Goal: Task Accomplishment & Management: Use online tool/utility

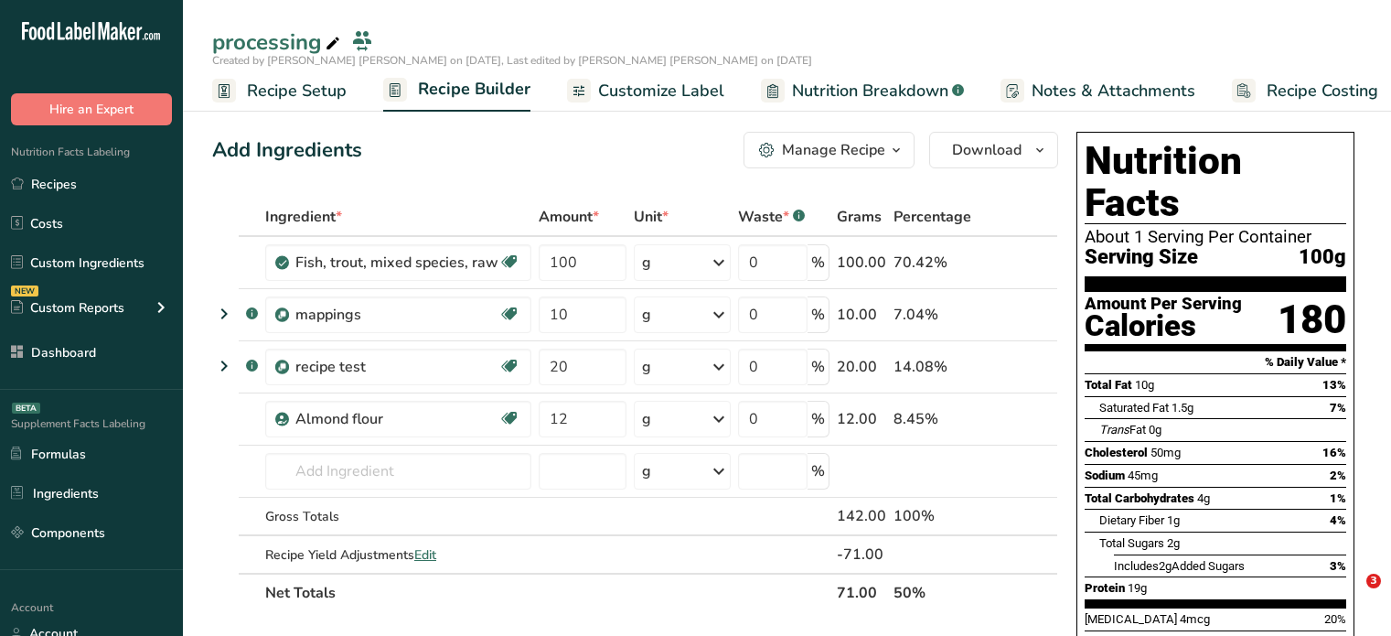
scroll to position [556, 0]
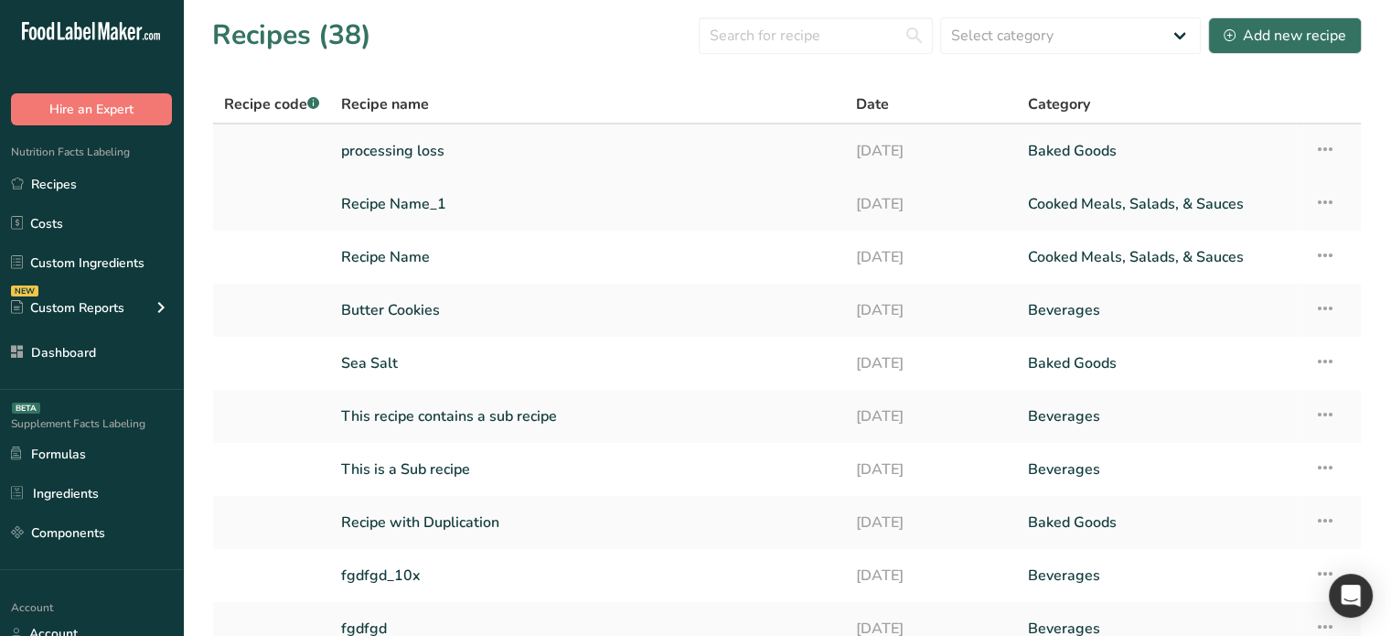
click at [462, 156] on link "processing loss" at bounding box center [587, 151] width 493 height 38
click at [391, 264] on link "Recipe Name" at bounding box center [587, 257] width 493 height 38
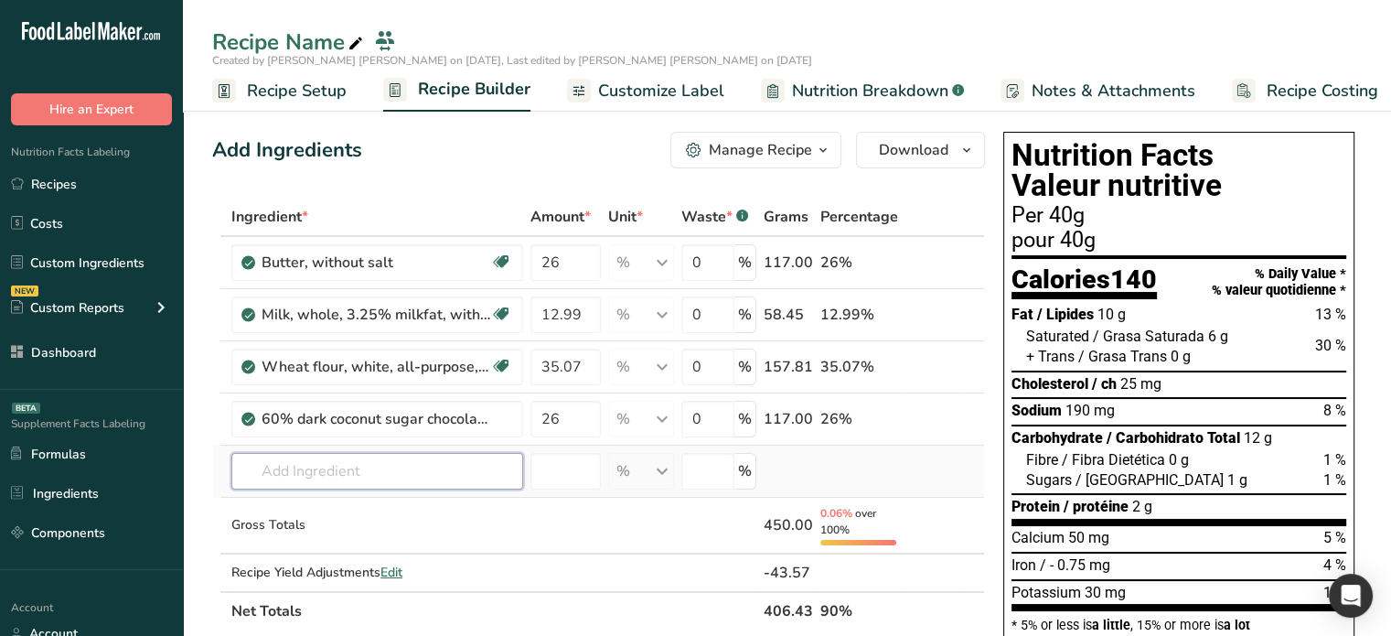
click at [417, 463] on input "text" at bounding box center [377, 471] width 292 height 37
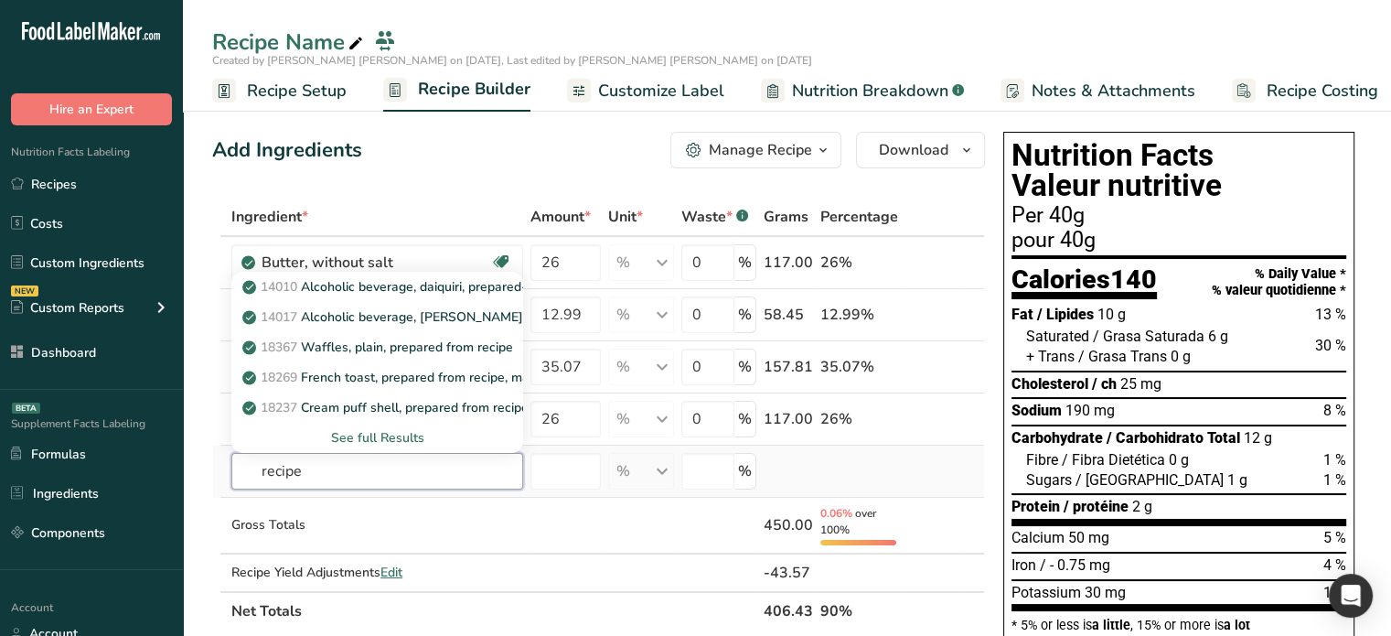
type input "recipe"
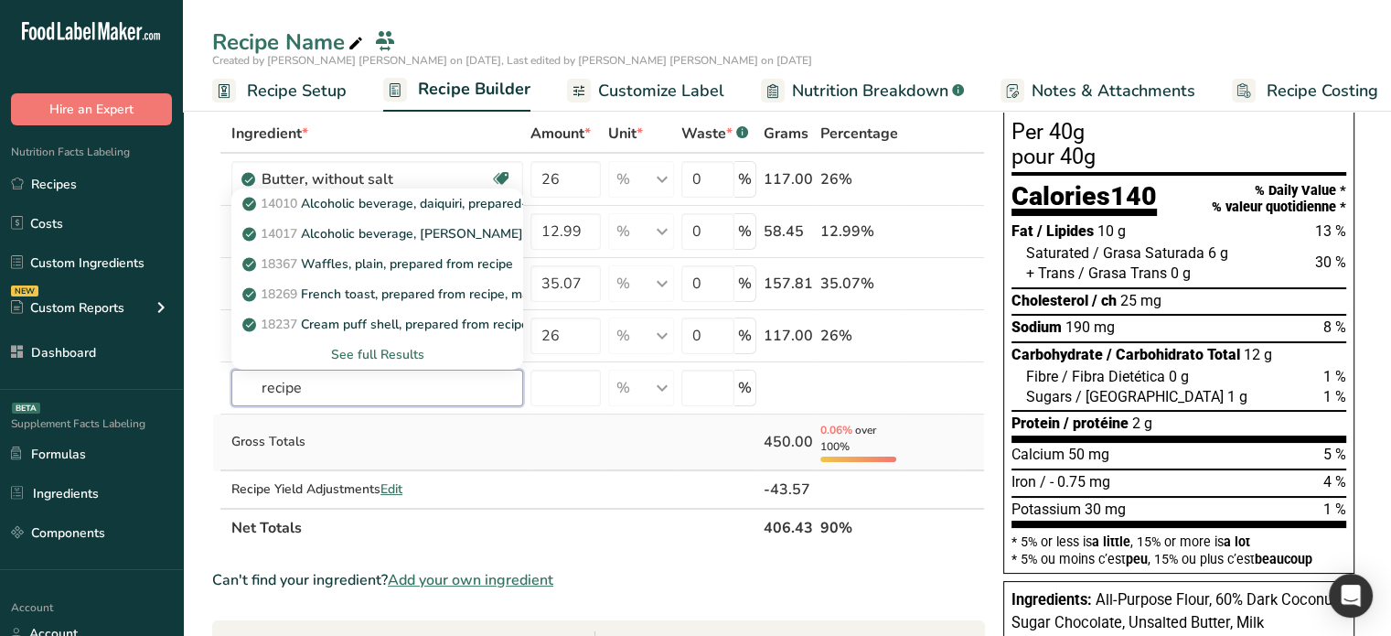
scroll to position [91, 0]
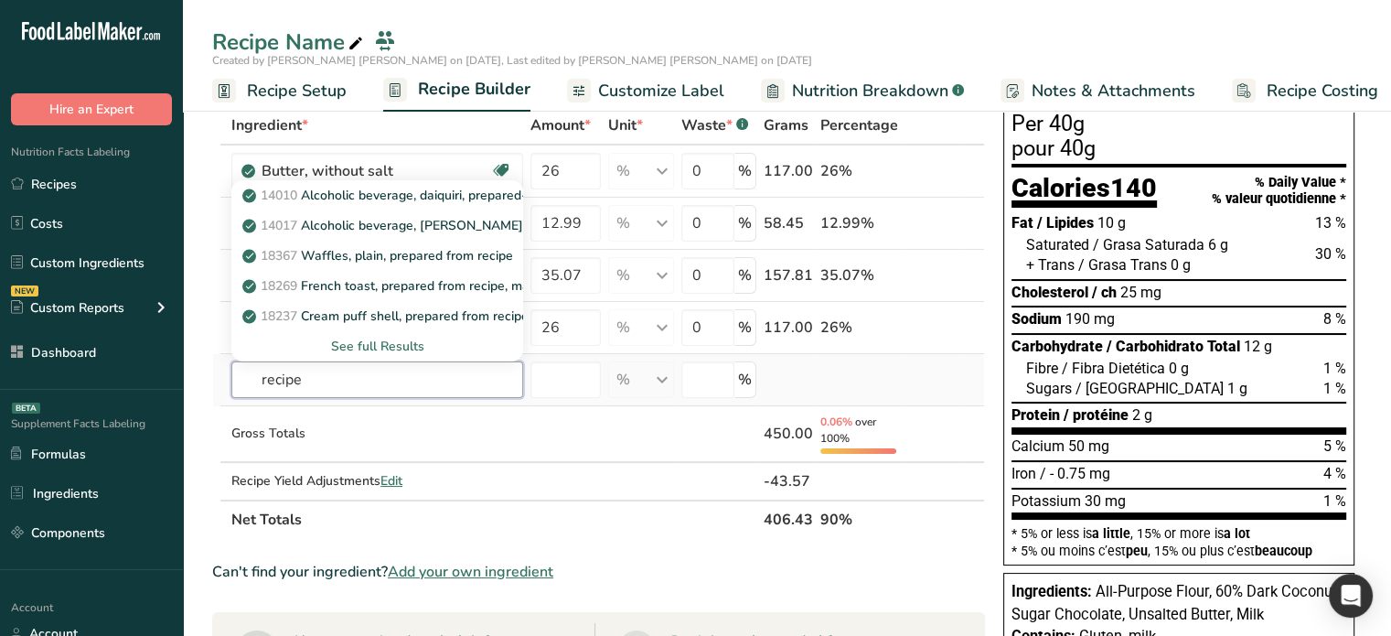
click at [364, 385] on input "recipe" at bounding box center [377, 379] width 292 height 37
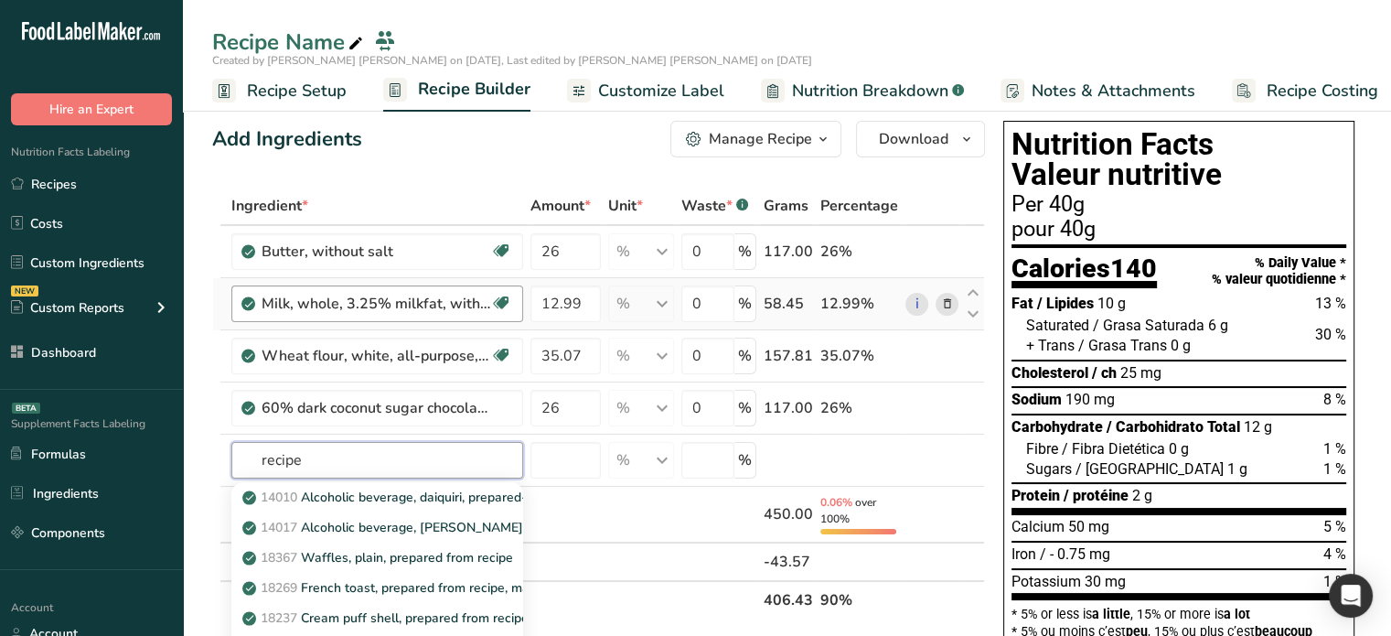
scroll to position [0, 0]
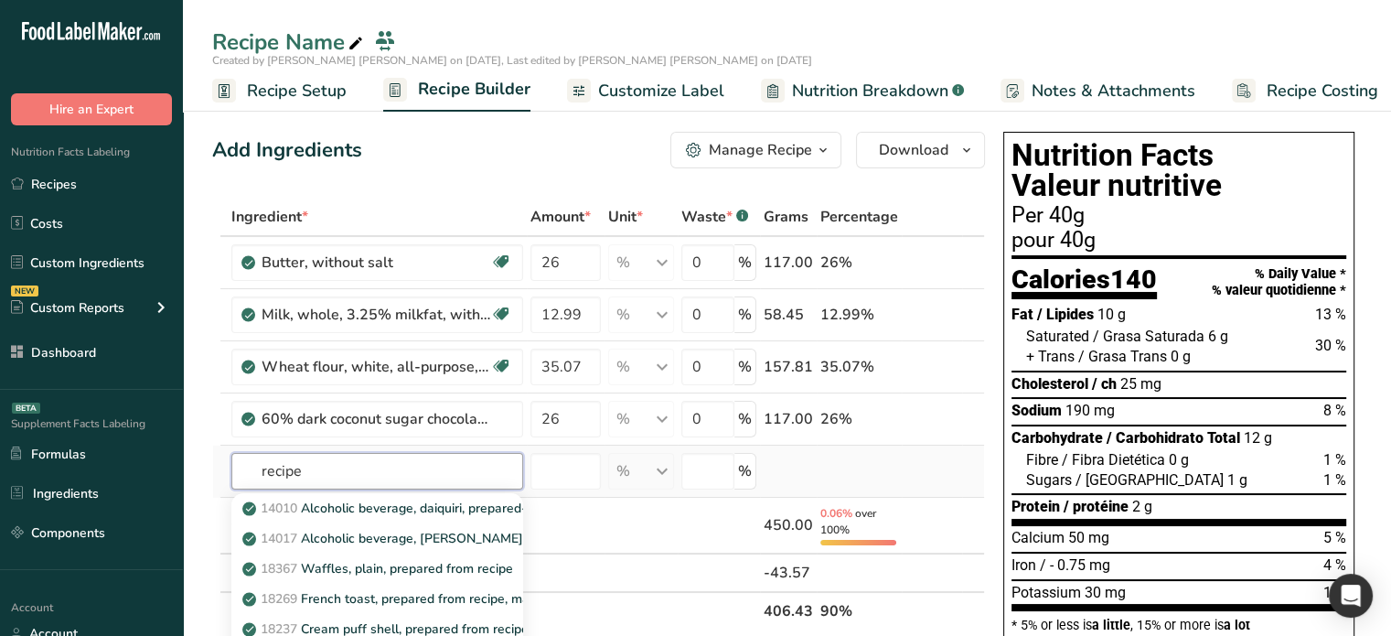
click at [340, 477] on input "recipe" at bounding box center [377, 471] width 292 height 37
click at [338, 477] on input "recipe" at bounding box center [377, 471] width 292 height 37
type input "recipe"
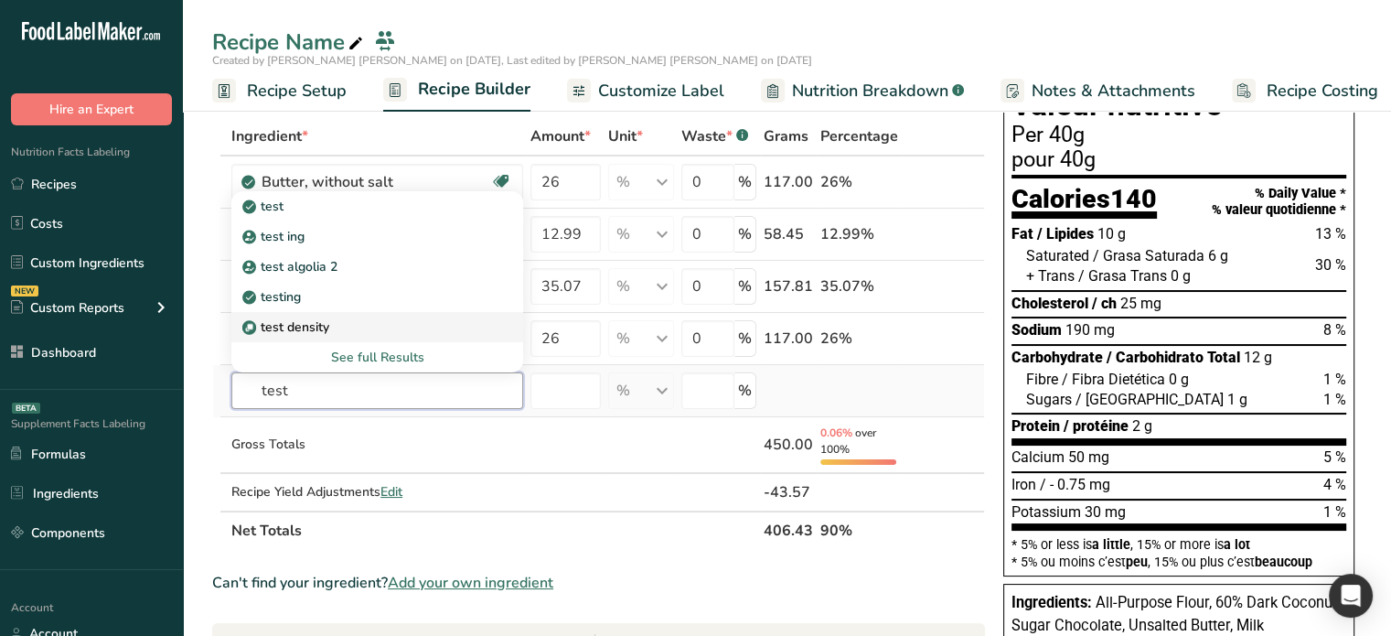
scroll to position [91, 0]
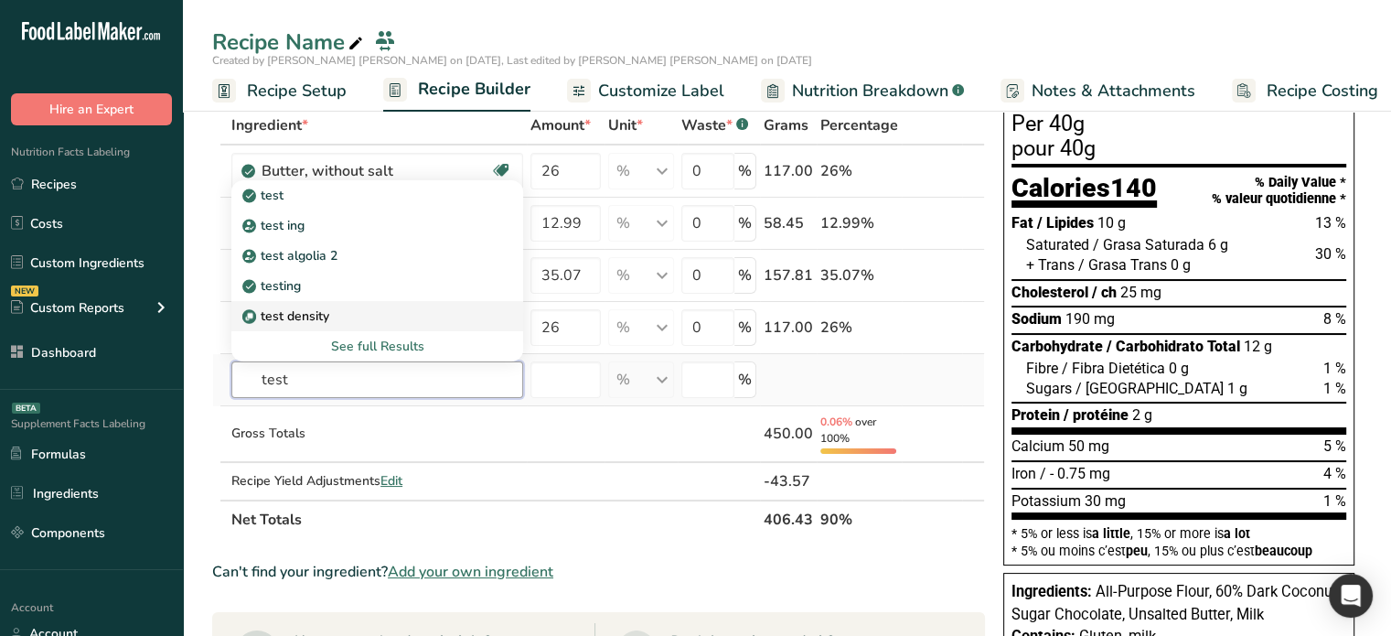
type input "test"
click at [288, 315] on p "test density" at bounding box center [287, 315] width 83 height 19
type input "test density"
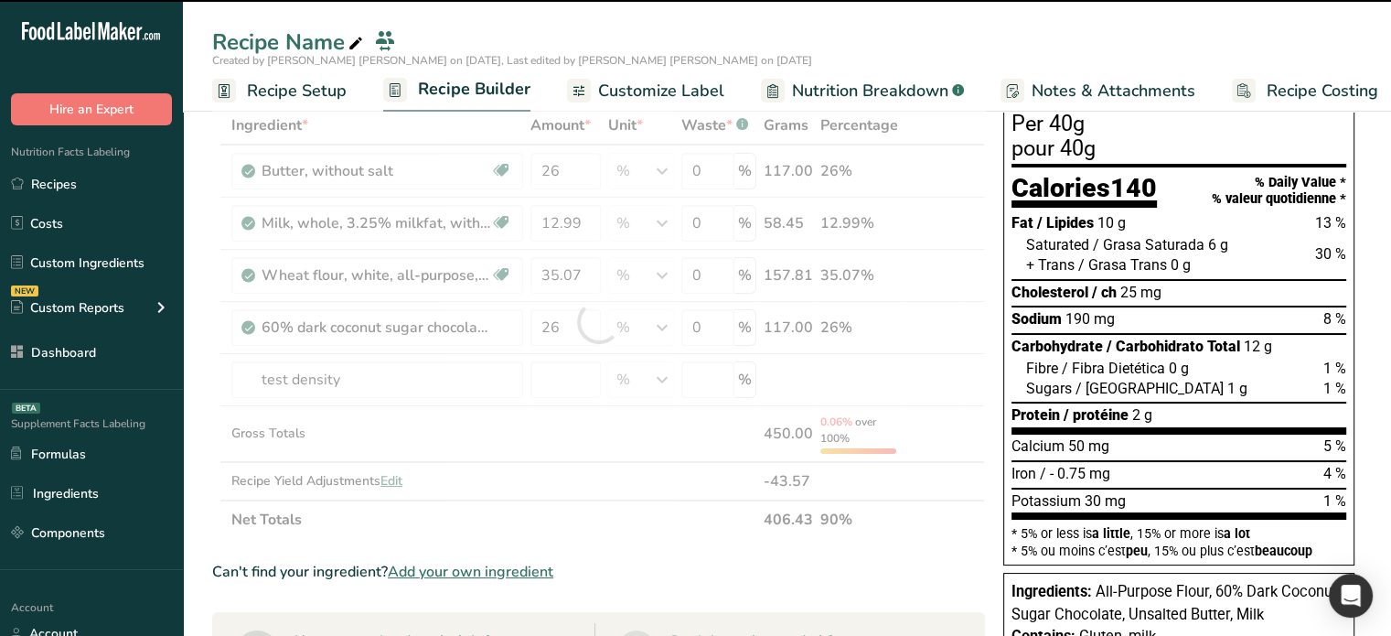
type input "0"
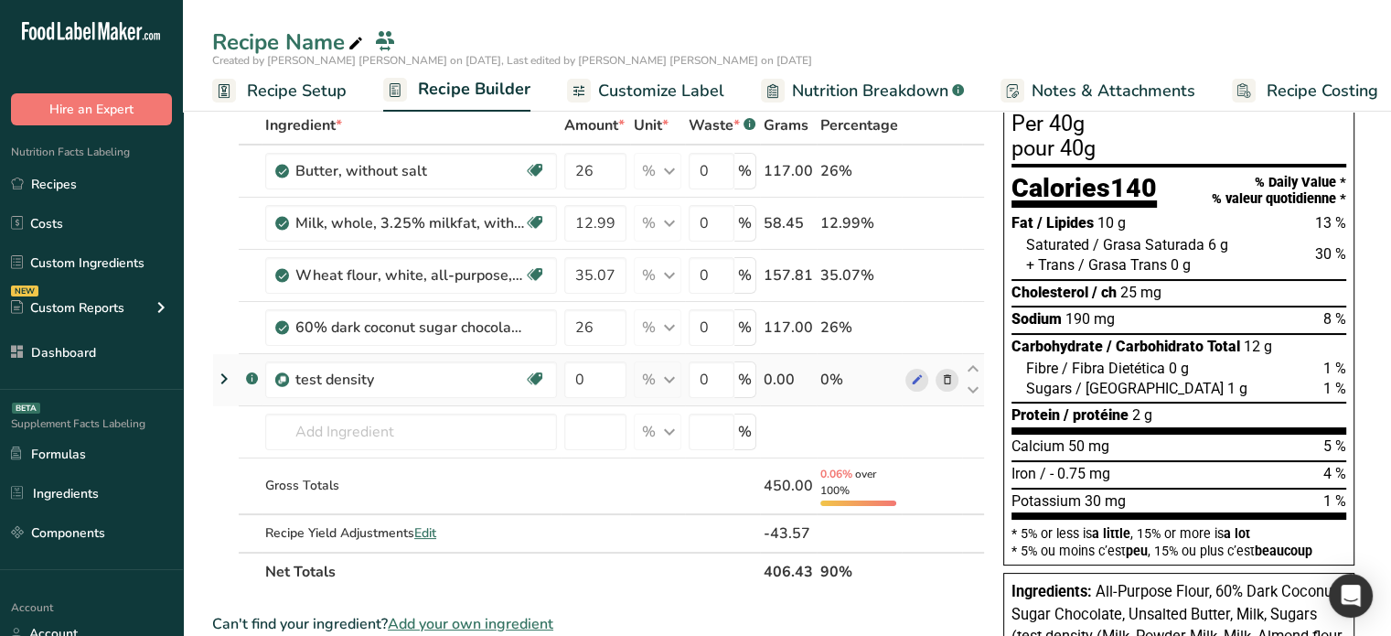
click at [224, 376] on icon at bounding box center [224, 378] width 22 height 33
click at [228, 386] on icon at bounding box center [224, 378] width 22 height 33
click at [224, 380] on icon at bounding box center [224, 378] width 22 height 33
click at [224, 379] on icon at bounding box center [224, 378] width 22 height 33
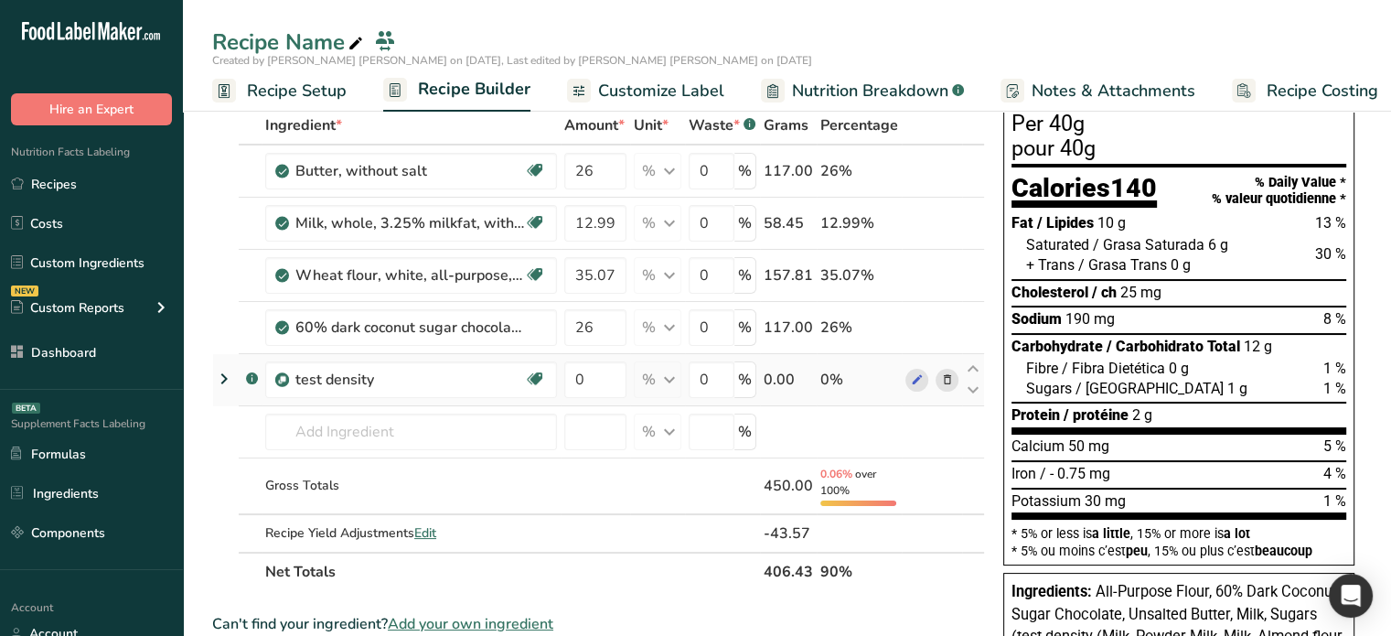
click at [224, 379] on icon at bounding box center [224, 378] width 22 height 33
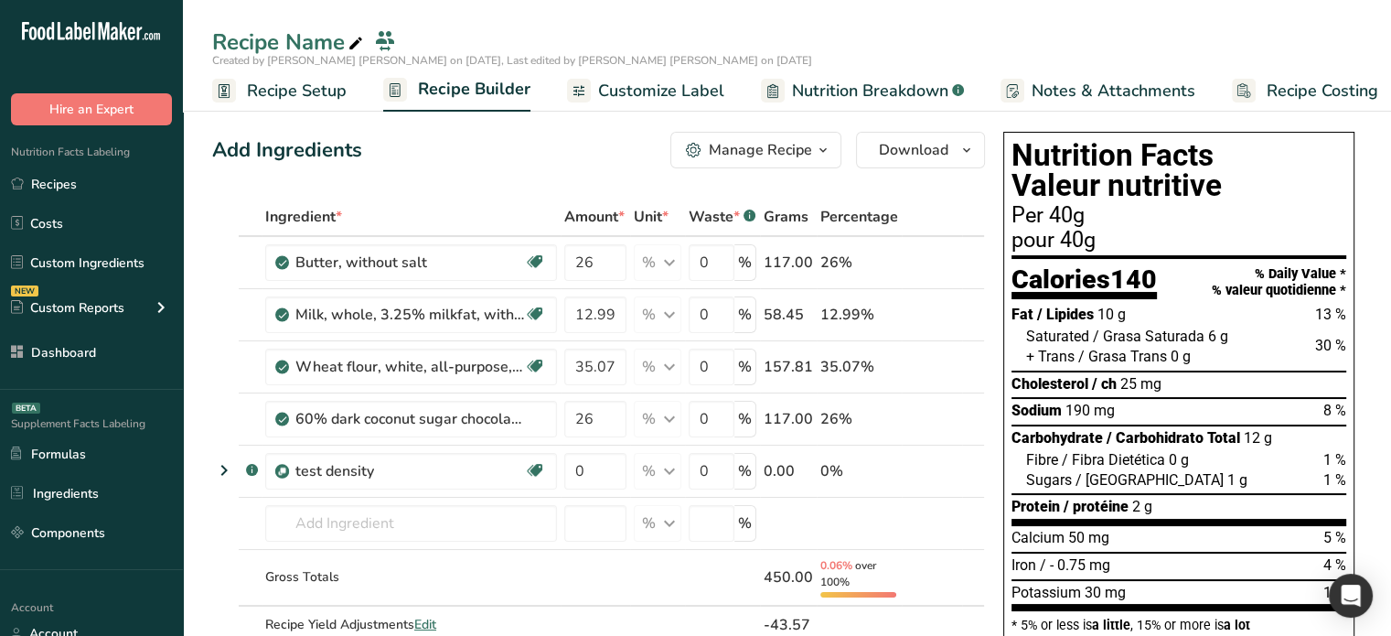
click at [807, 95] on span "Nutrition Breakdown" at bounding box center [870, 91] width 156 height 25
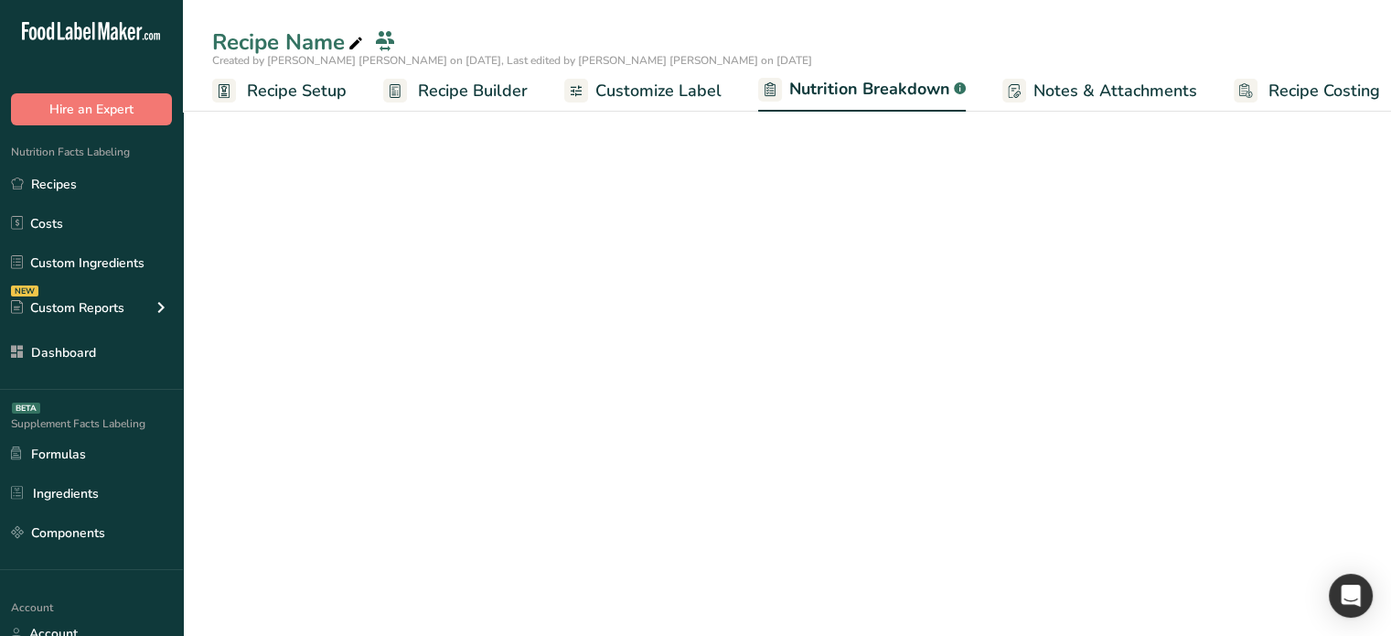
scroll to position [0, 17]
select select "Calories"
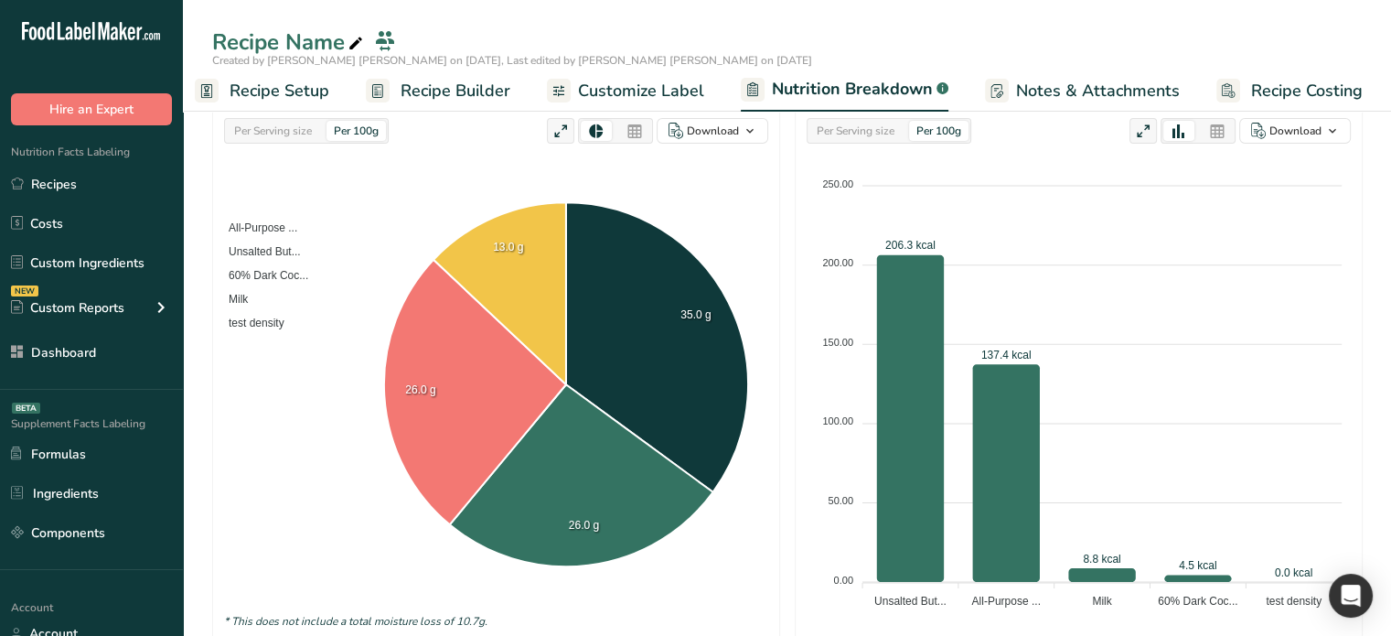
scroll to position [274, 0]
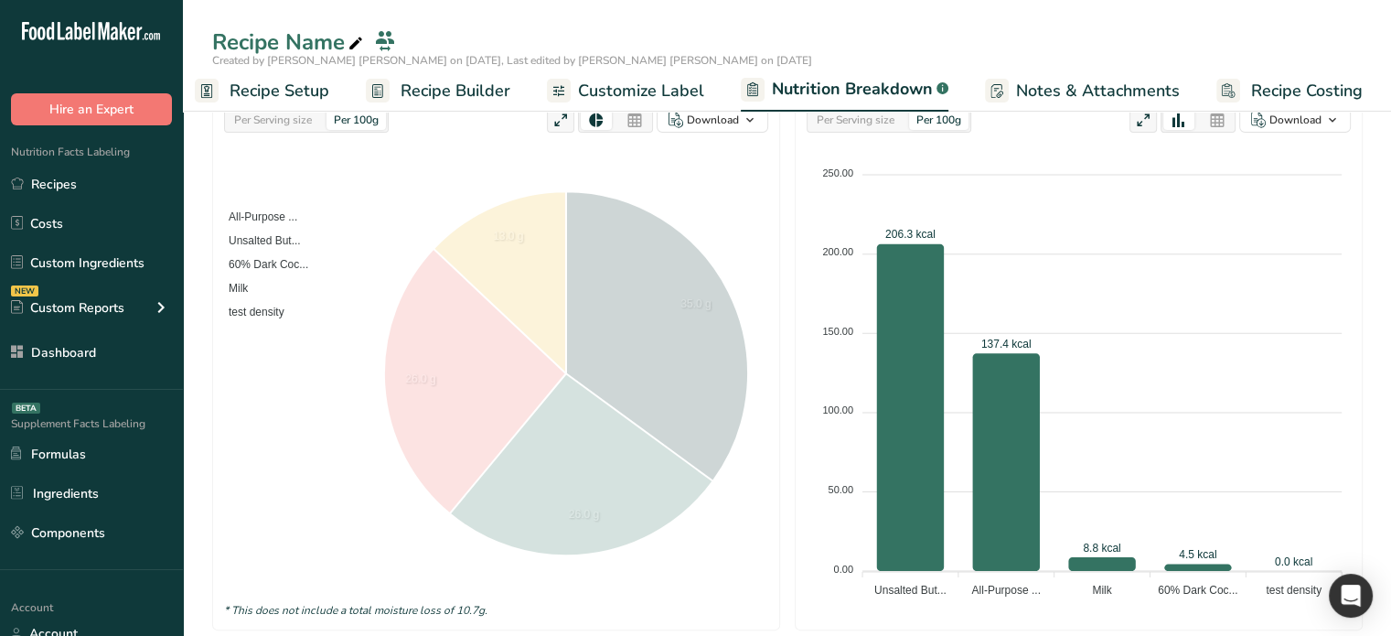
click at [257, 305] on span "test density" at bounding box center [250, 311] width 70 height 13
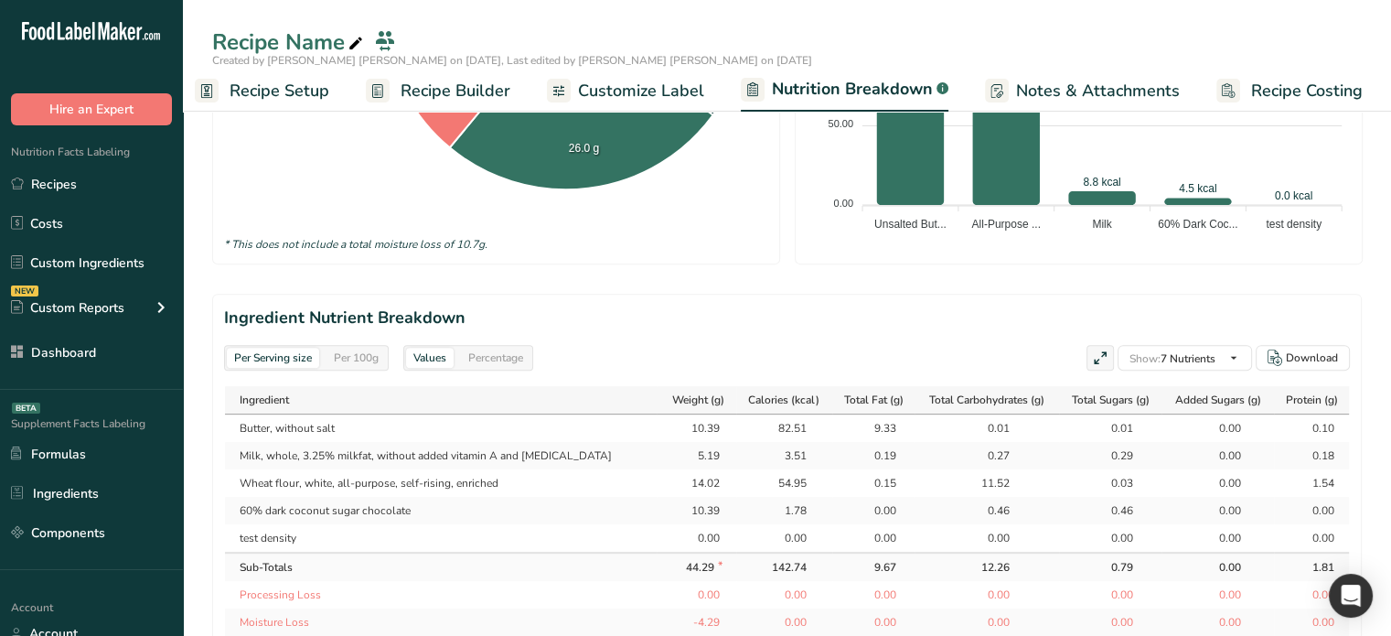
scroll to position [823, 0]
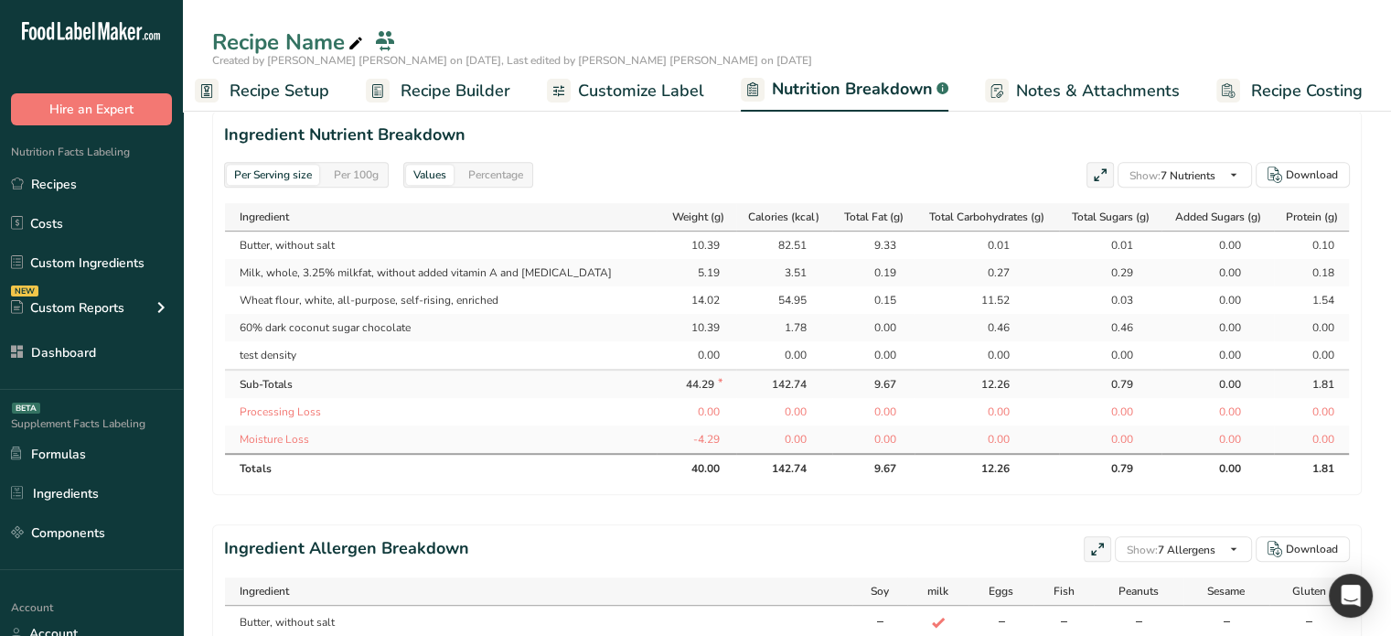
click at [444, 89] on span "Recipe Builder" at bounding box center [456, 91] width 110 height 25
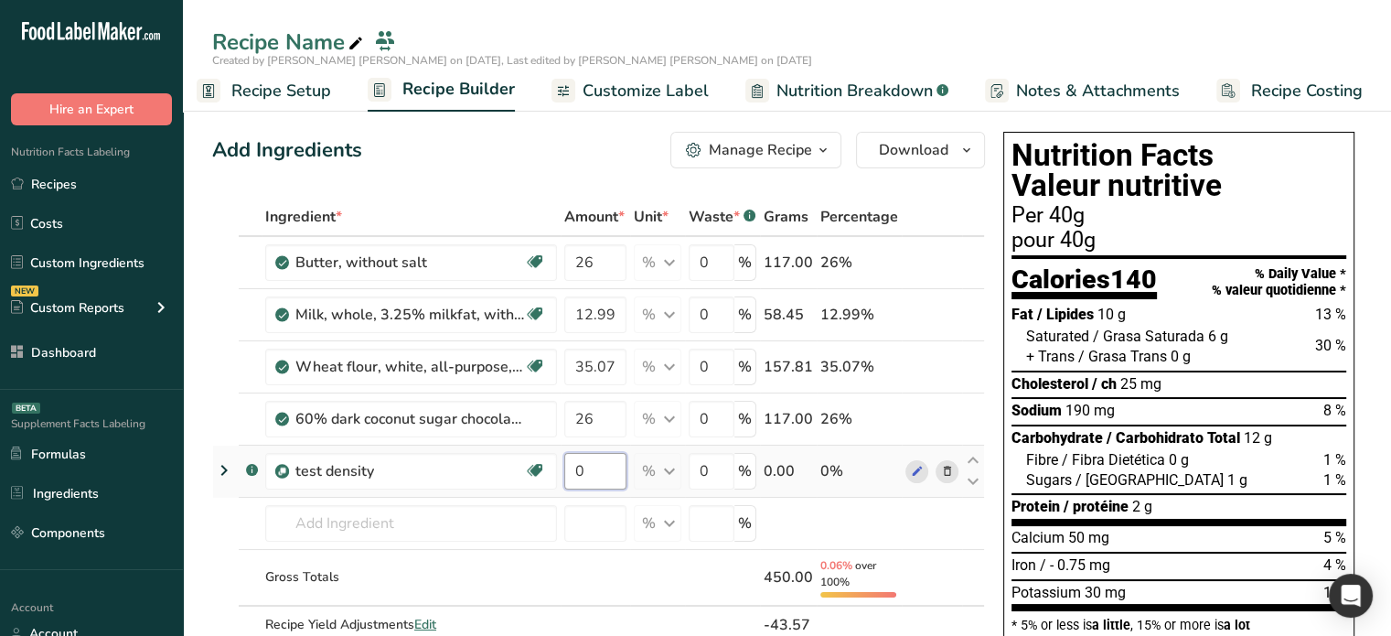
click at [602, 467] on input "0" at bounding box center [595, 471] width 62 height 37
type input "10"
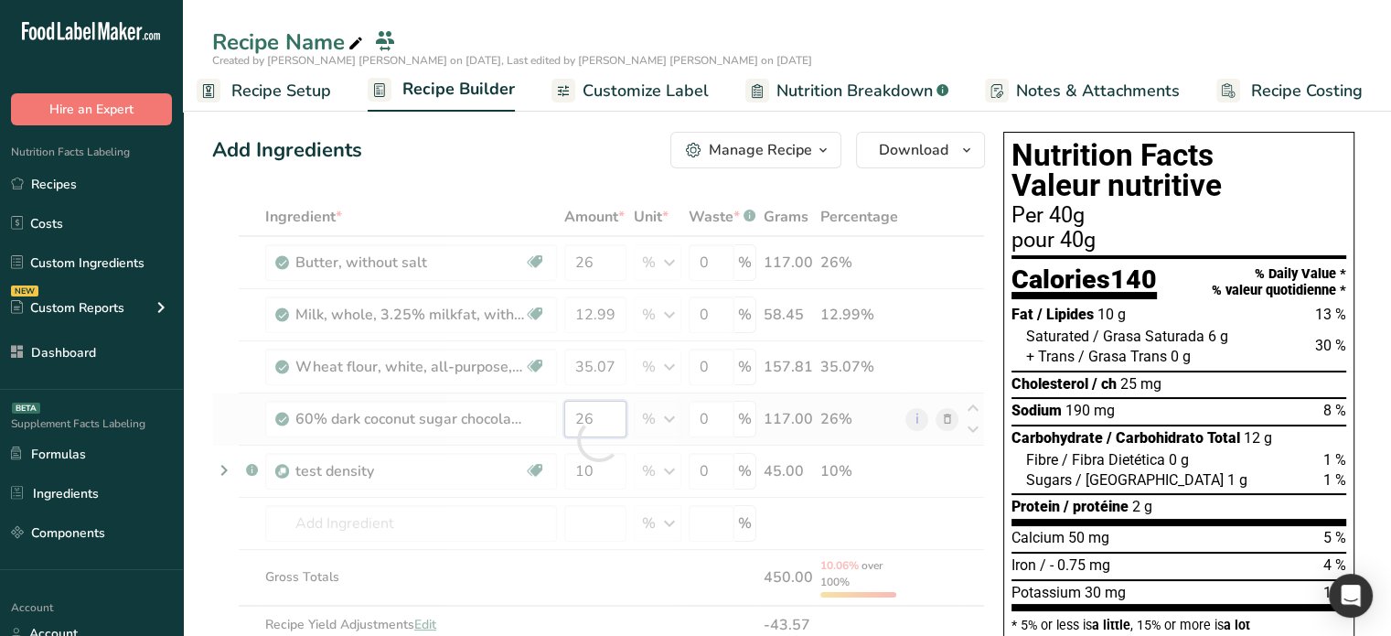
click at [583, 416] on div "Ingredient * Amount * Unit * Waste * .a-a{fill:#347362;}.b-a{fill:#fff;} Grams …" at bounding box center [598, 440] width 773 height 485
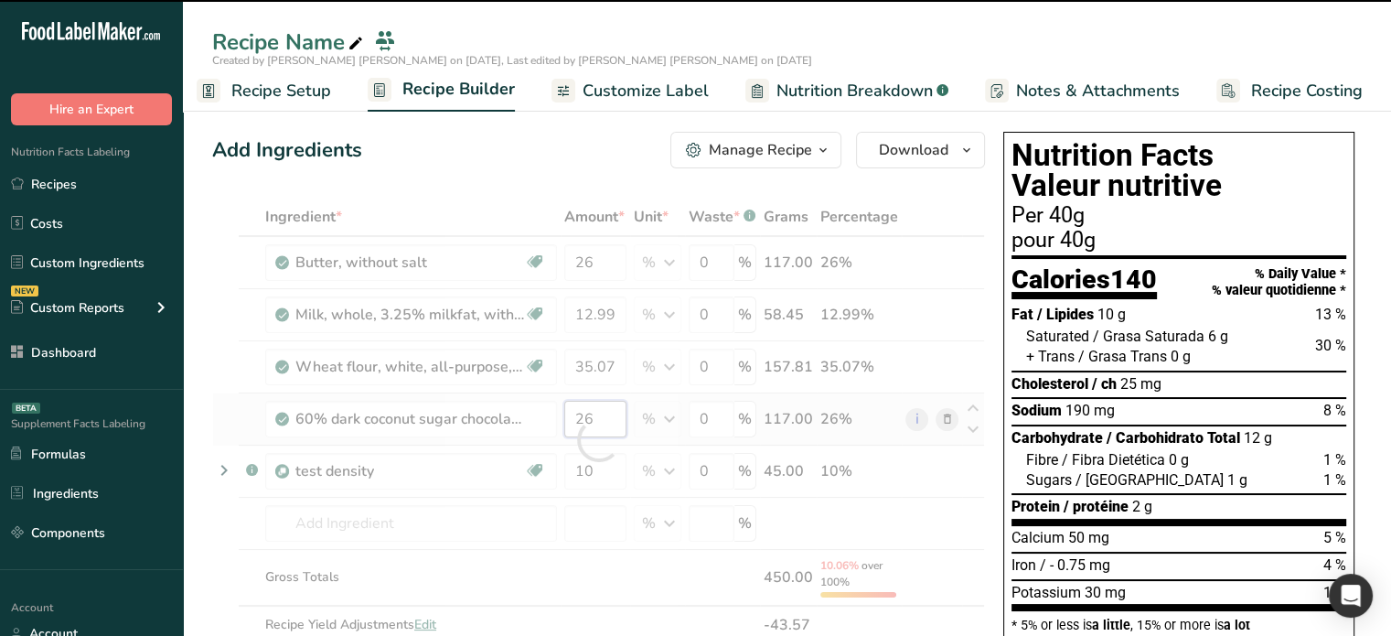
click at [589, 405] on input "26" at bounding box center [595, 419] width 62 height 37
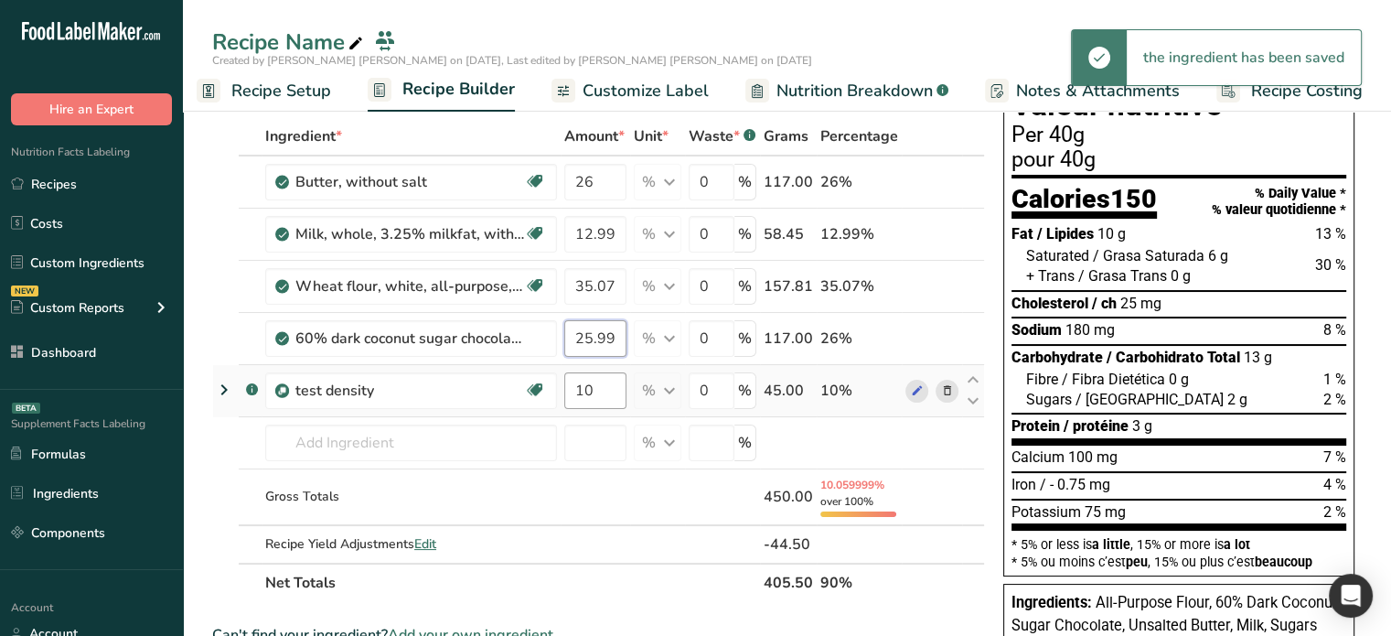
scroll to position [91, 0]
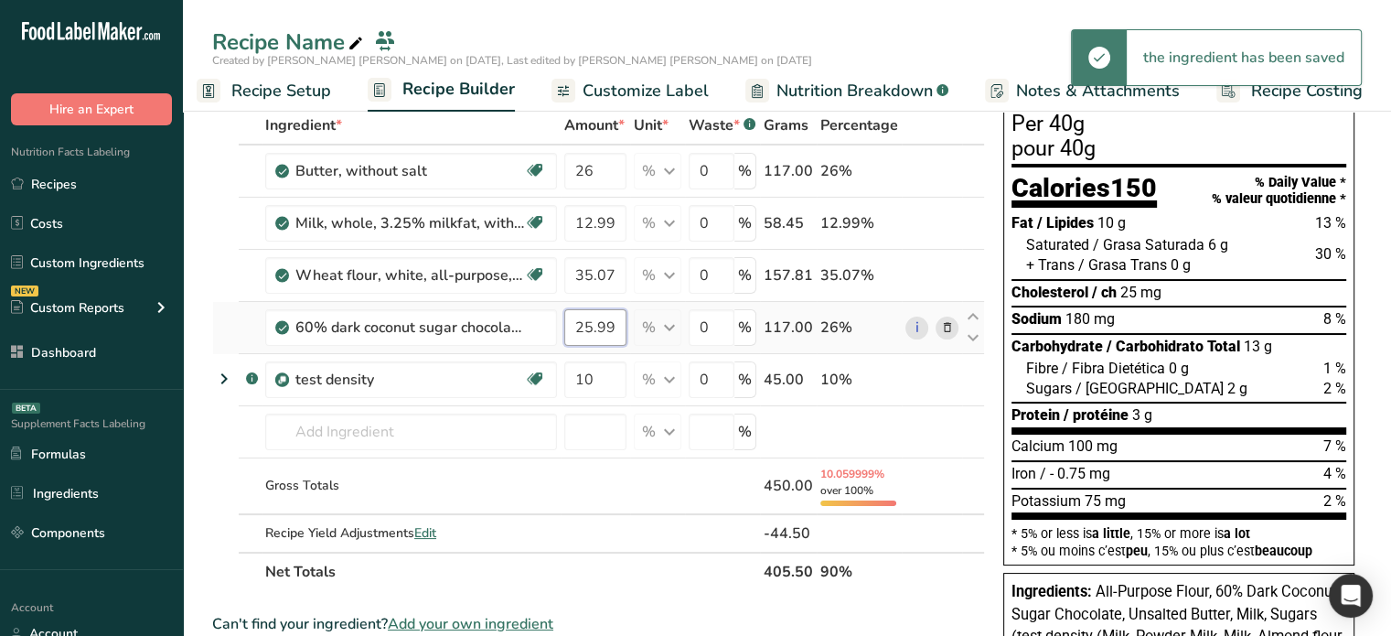
click at [585, 321] on input "25.999999" at bounding box center [595, 327] width 62 height 37
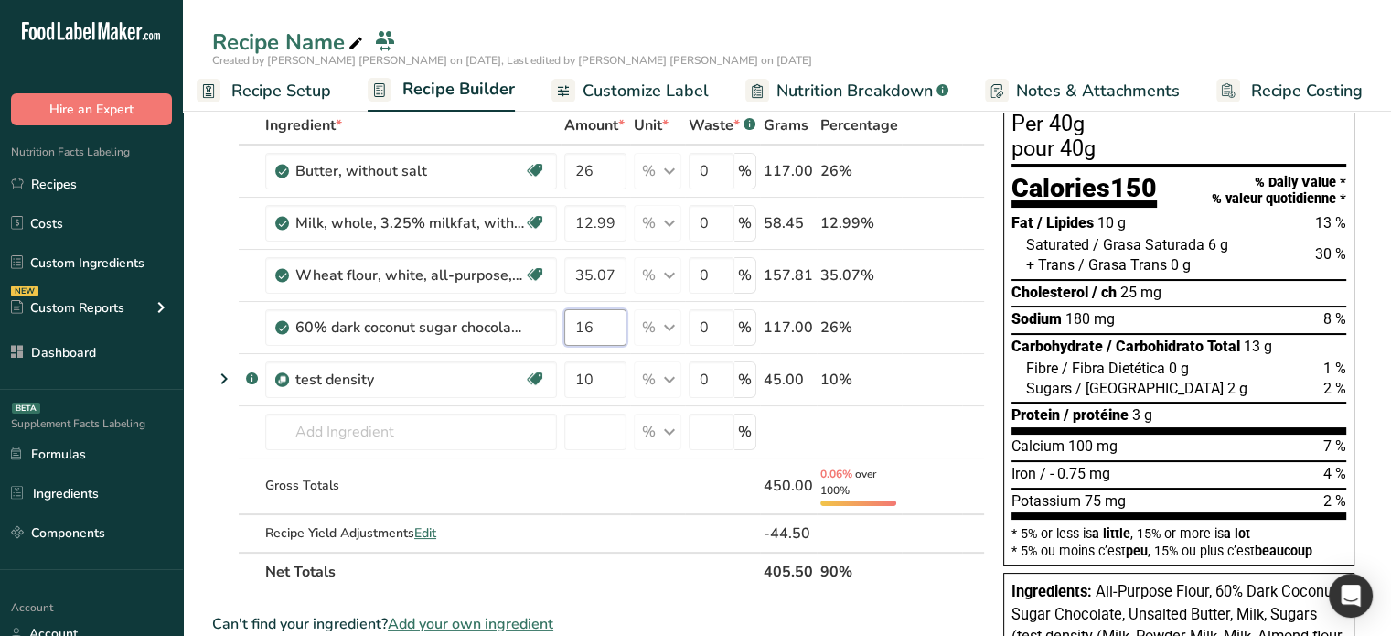
type input "16"
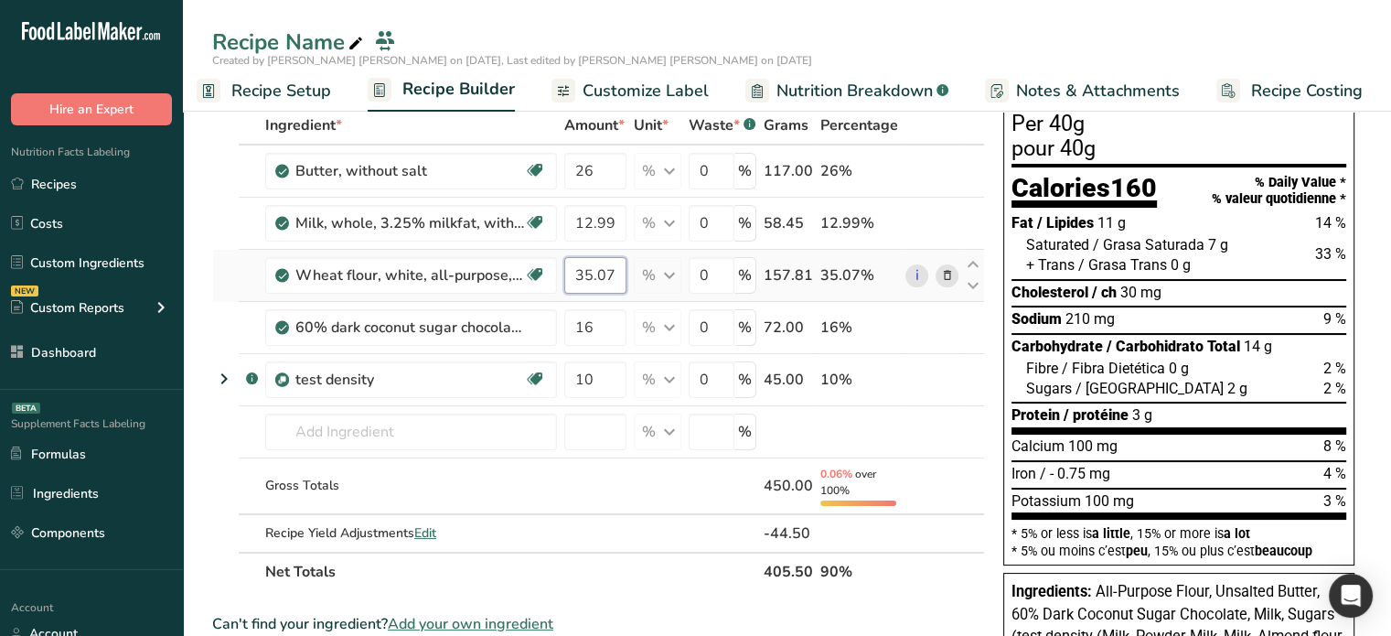
drag, startPoint x: 596, startPoint y: 266, endPoint x: 619, endPoint y: 271, distance: 23.3
click at [619, 271] on input "35.07" at bounding box center [595, 275] width 62 height 37
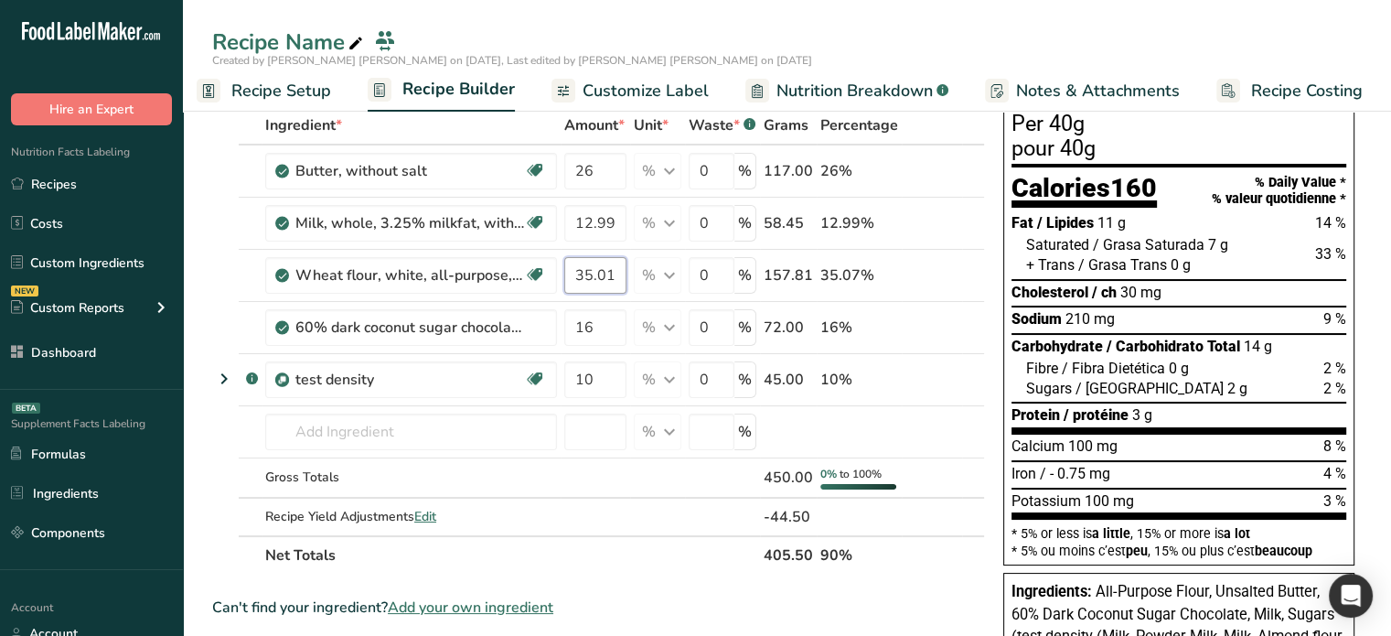
type input "35.01"
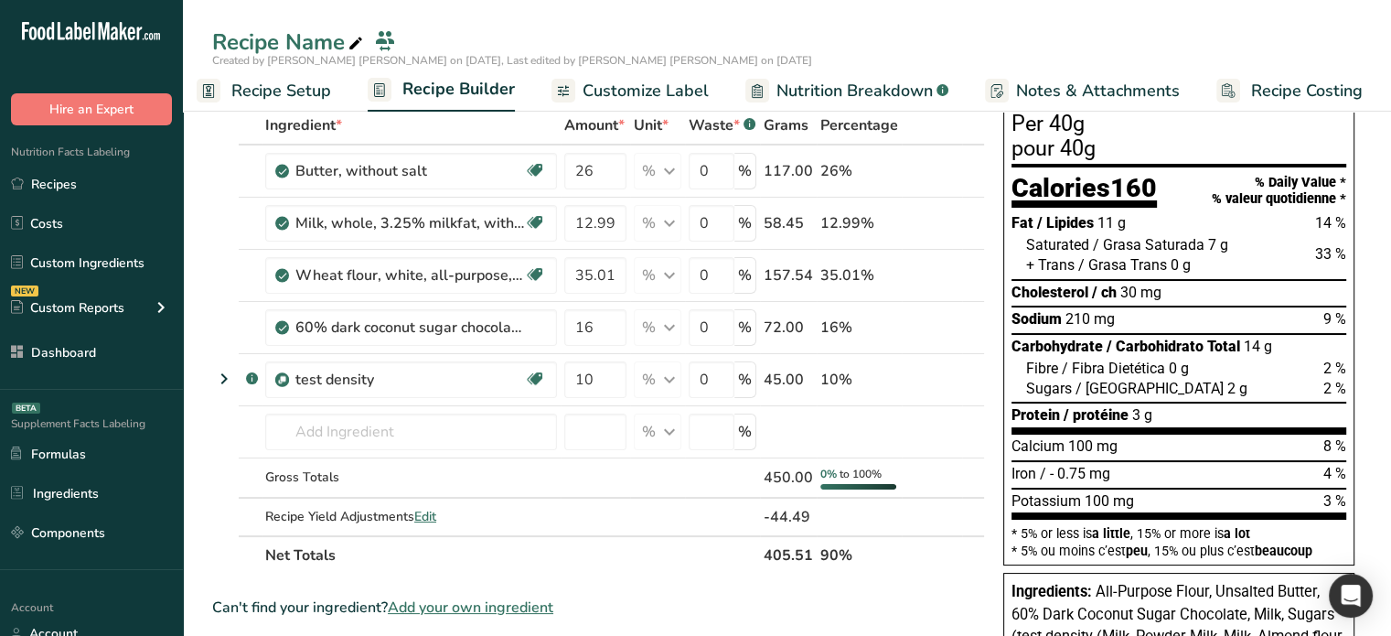
click at [810, 94] on span "Nutrition Breakdown" at bounding box center [854, 91] width 156 height 25
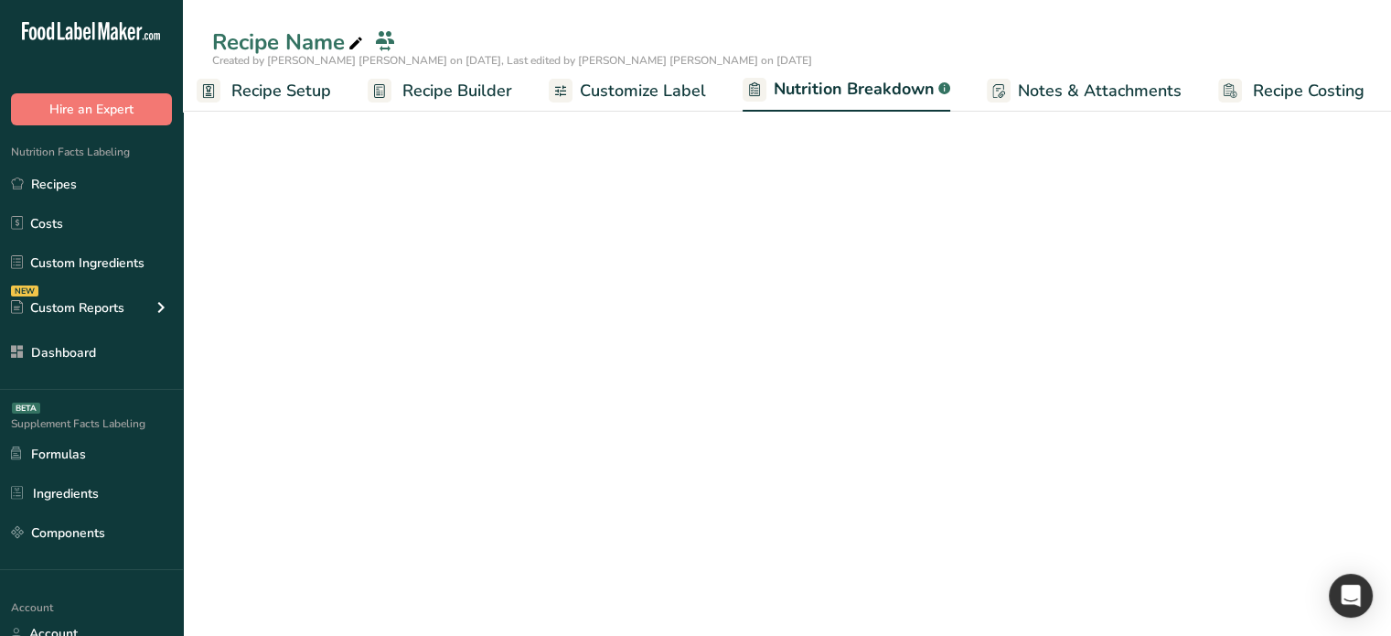
scroll to position [0, 17]
select select "Calories"
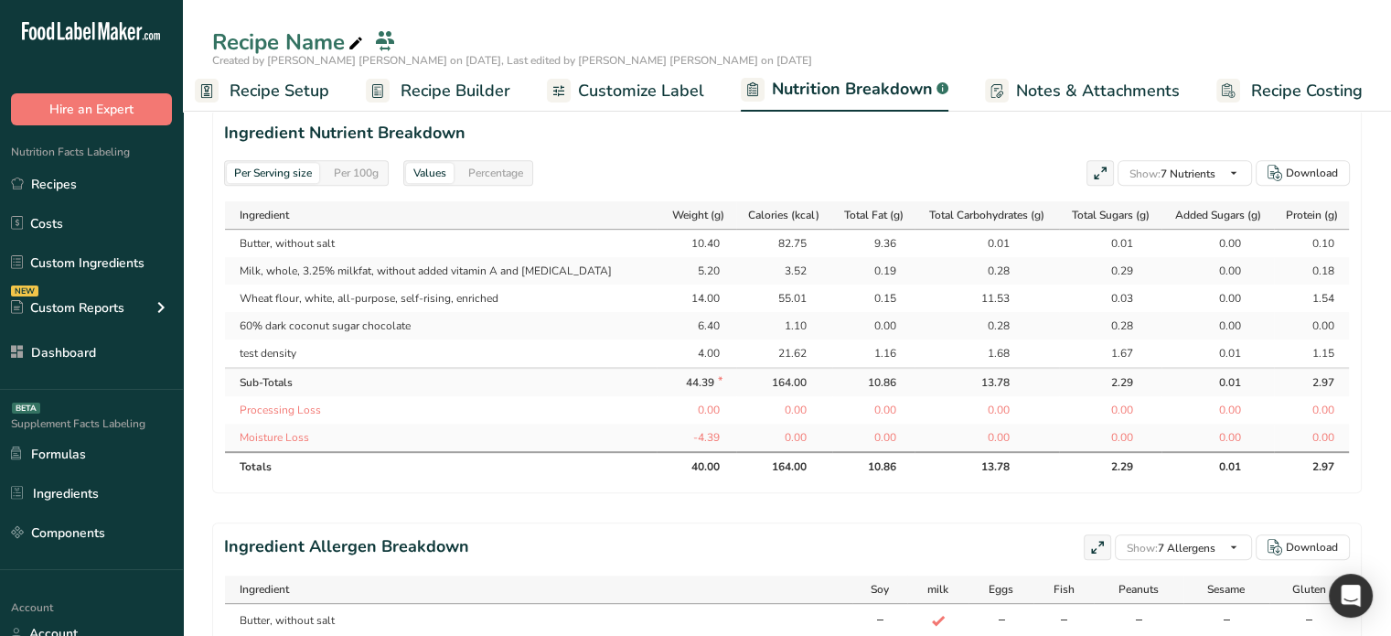
scroll to position [823, 0]
click at [366, 178] on div "Per 100g" at bounding box center [355, 175] width 59 height 20
click at [302, 176] on div "Per Serving size" at bounding box center [273, 175] width 92 height 20
click at [359, 171] on div "Per 100g" at bounding box center [355, 175] width 59 height 20
click at [288, 169] on div "Per Serving size" at bounding box center [273, 175] width 92 height 20
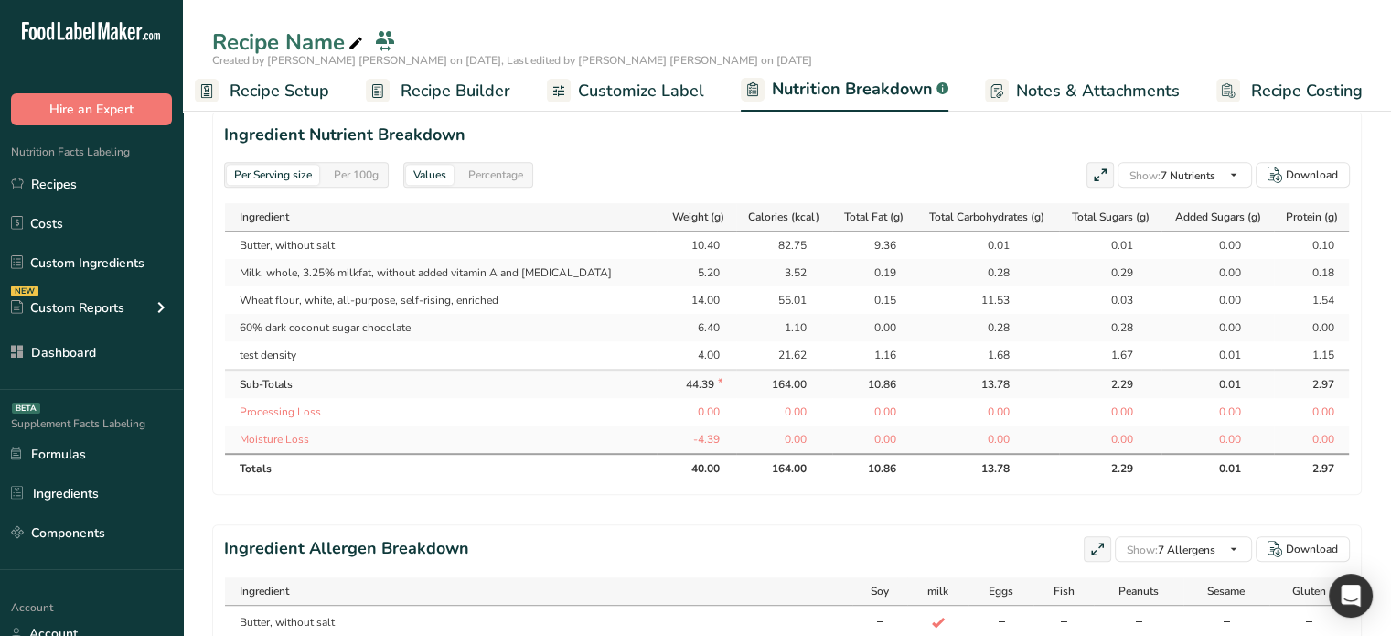
click at [444, 87] on span "Recipe Builder" at bounding box center [456, 91] width 110 height 25
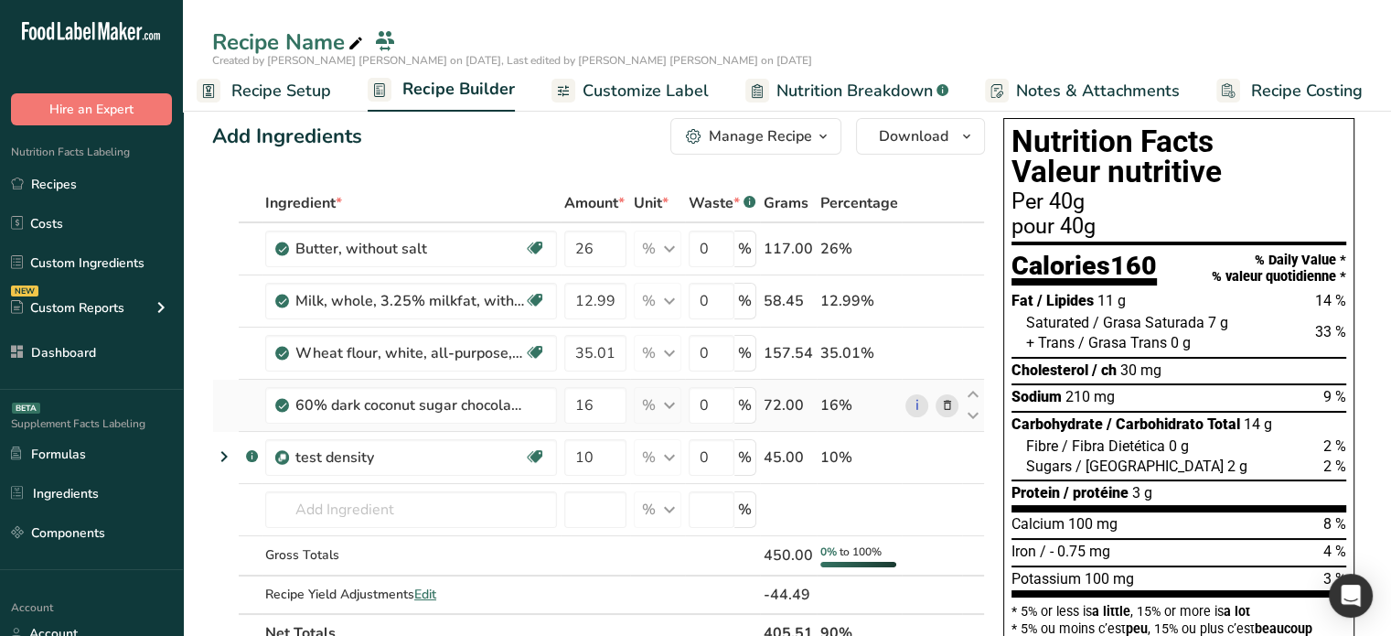
scroll to position [2, 0]
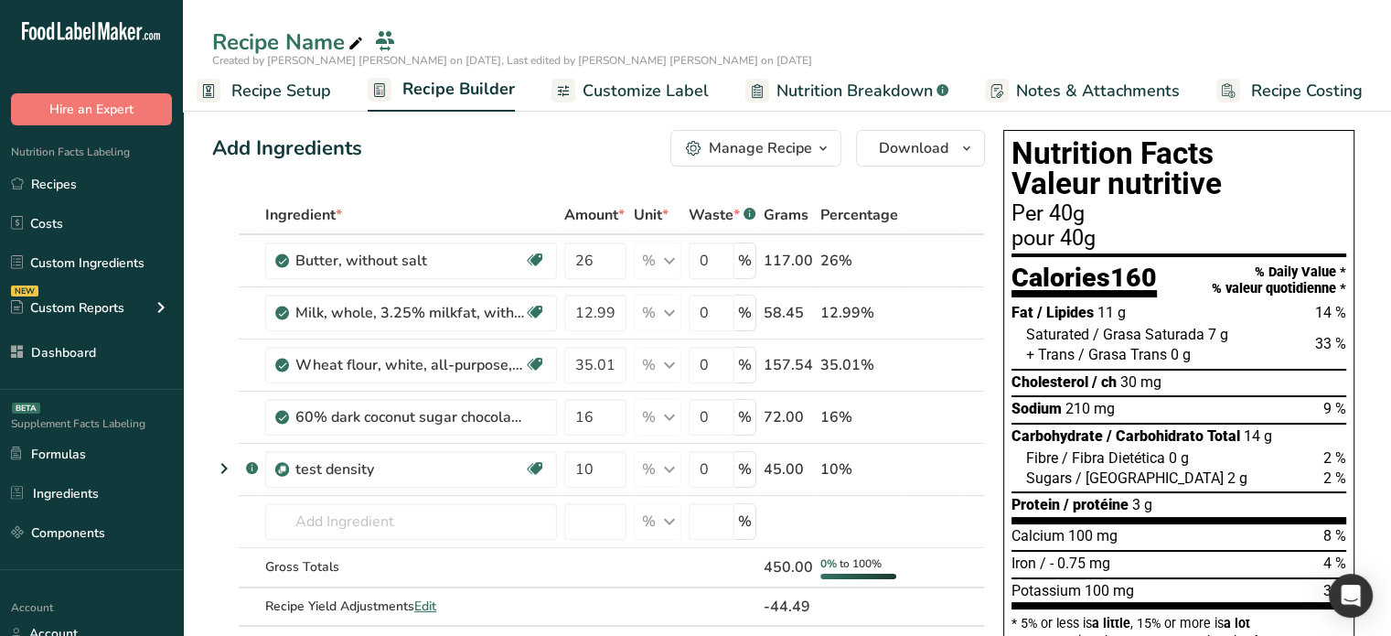
click at [288, 84] on span "Recipe Setup" at bounding box center [281, 91] width 100 height 25
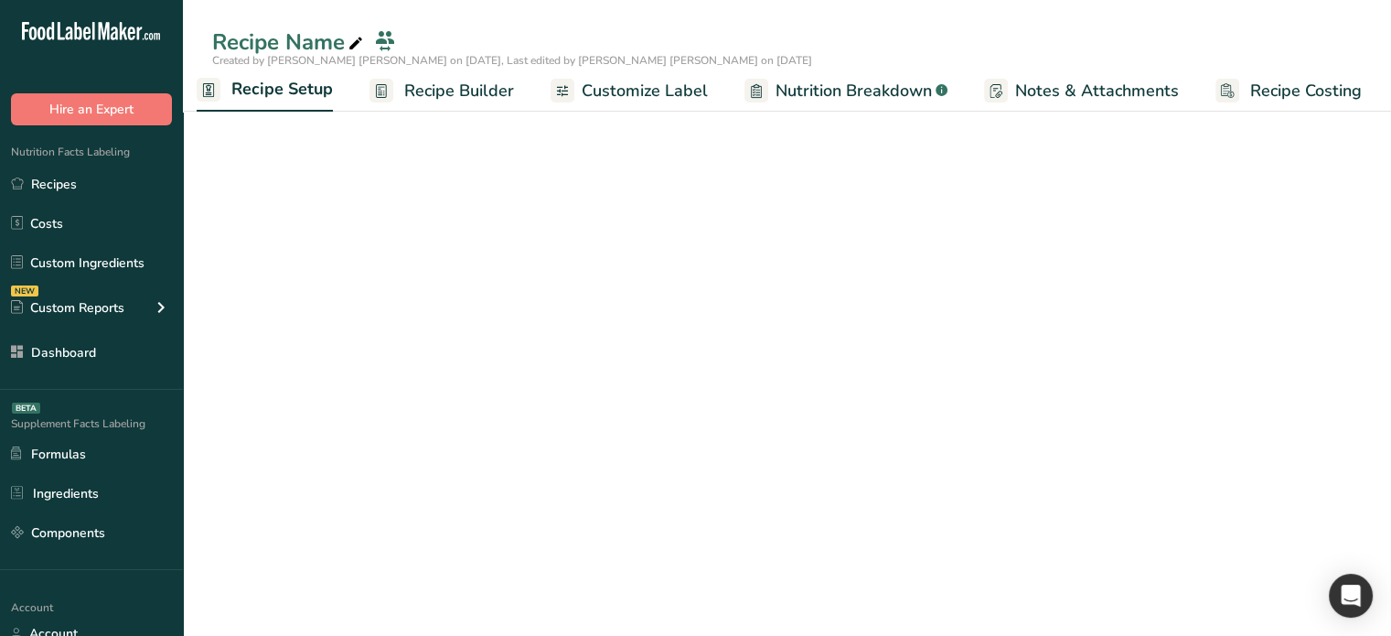
scroll to position [0, 6]
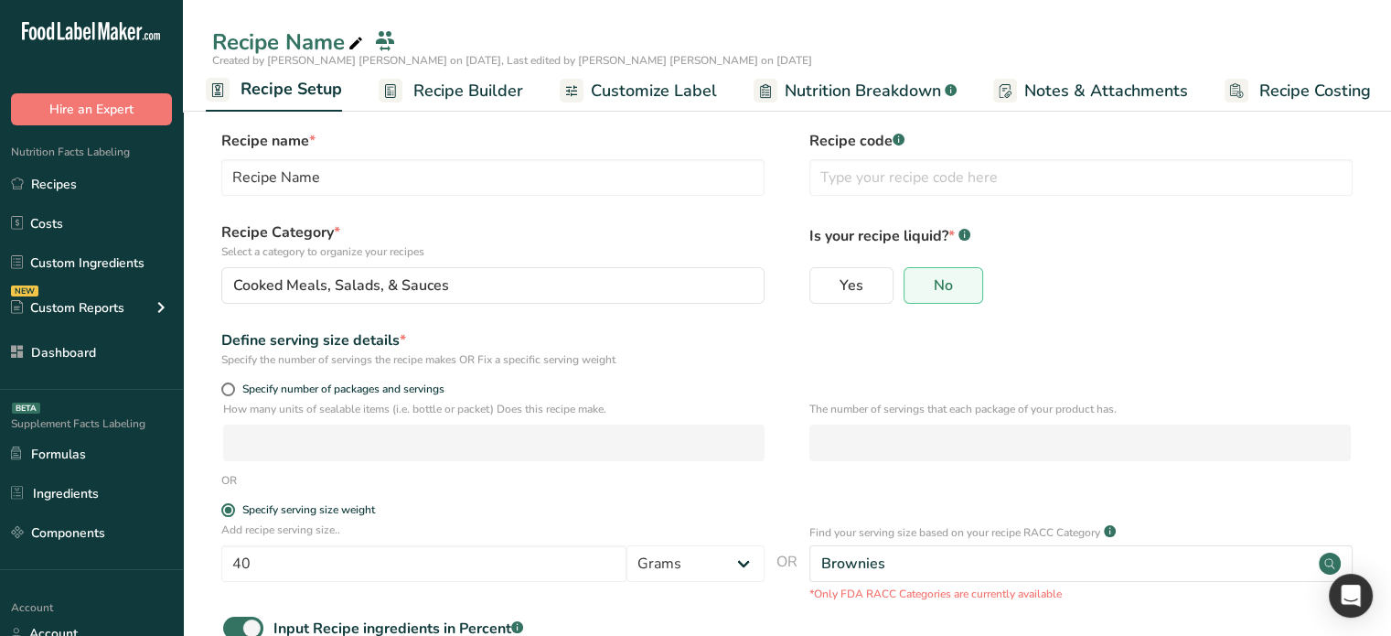
click at [461, 90] on span "Recipe Builder" at bounding box center [468, 91] width 110 height 25
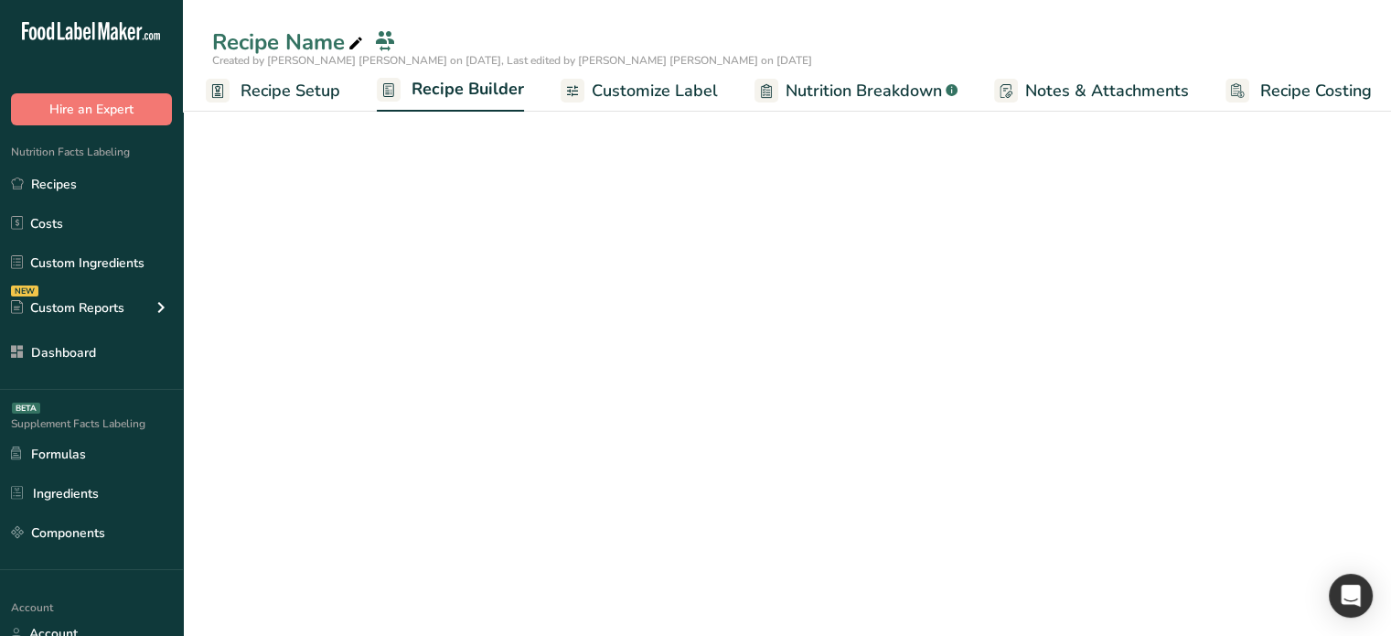
scroll to position [0, 16]
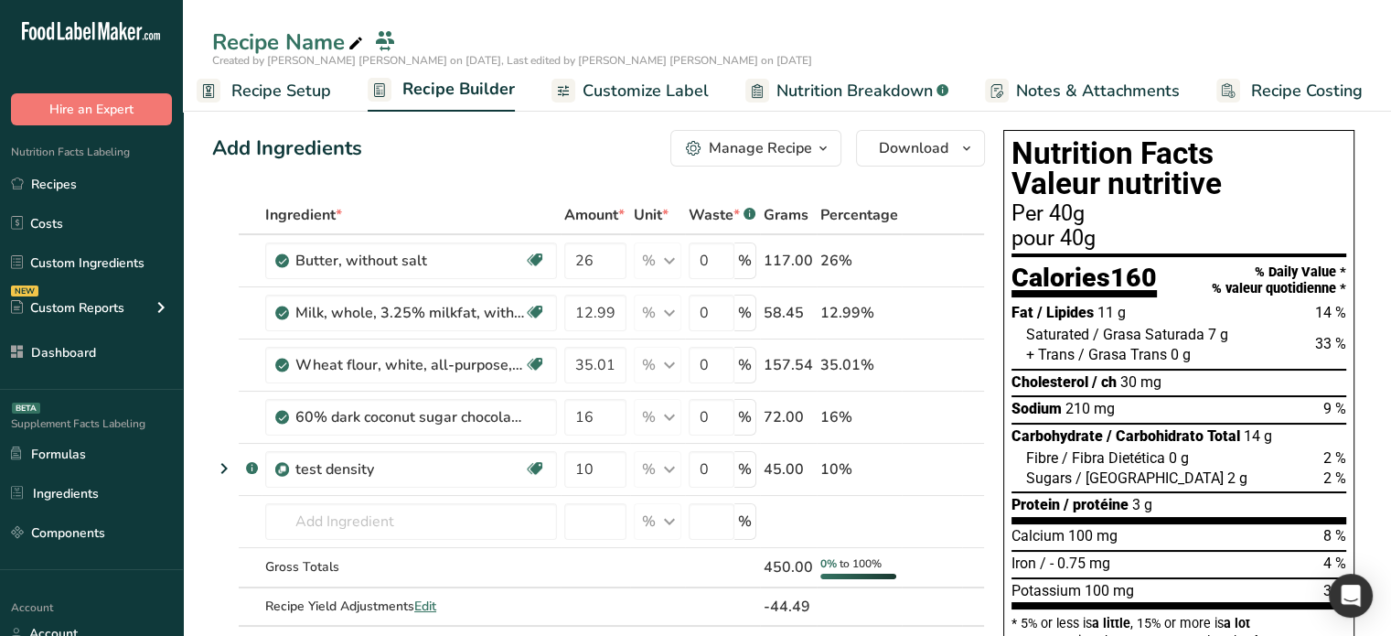
click at [849, 90] on span "Nutrition Breakdown" at bounding box center [854, 91] width 156 height 25
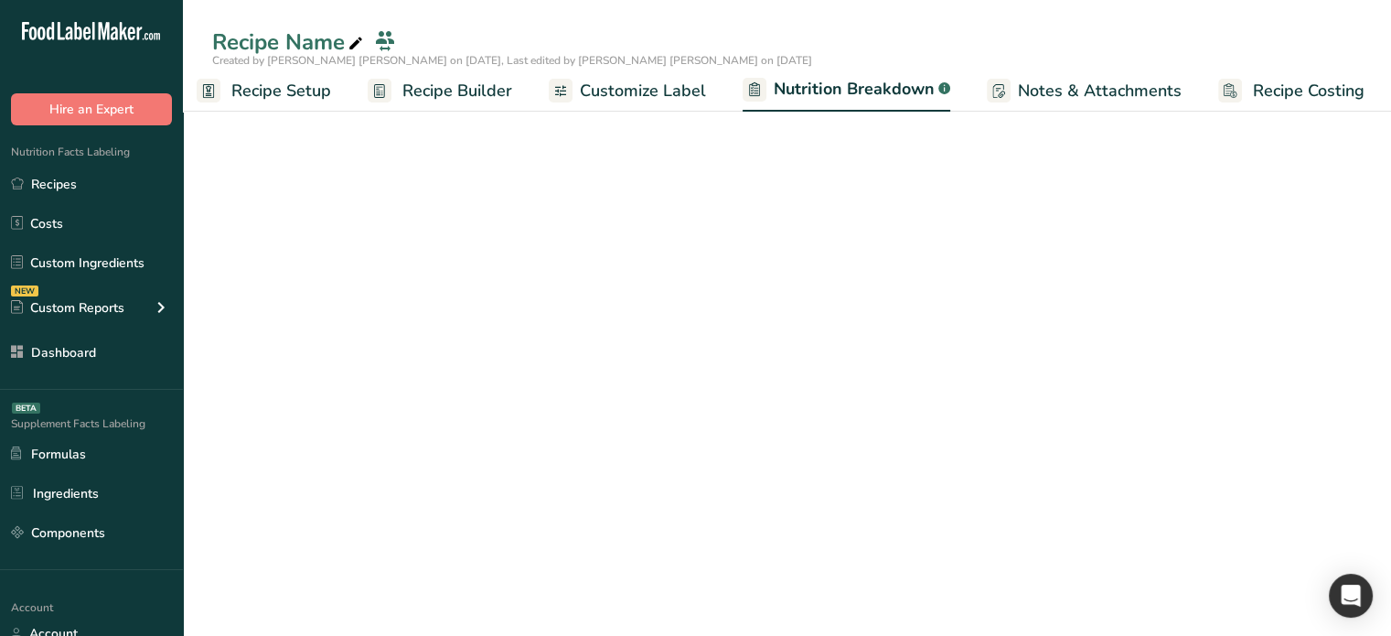
scroll to position [0, 17]
select select "Calories"
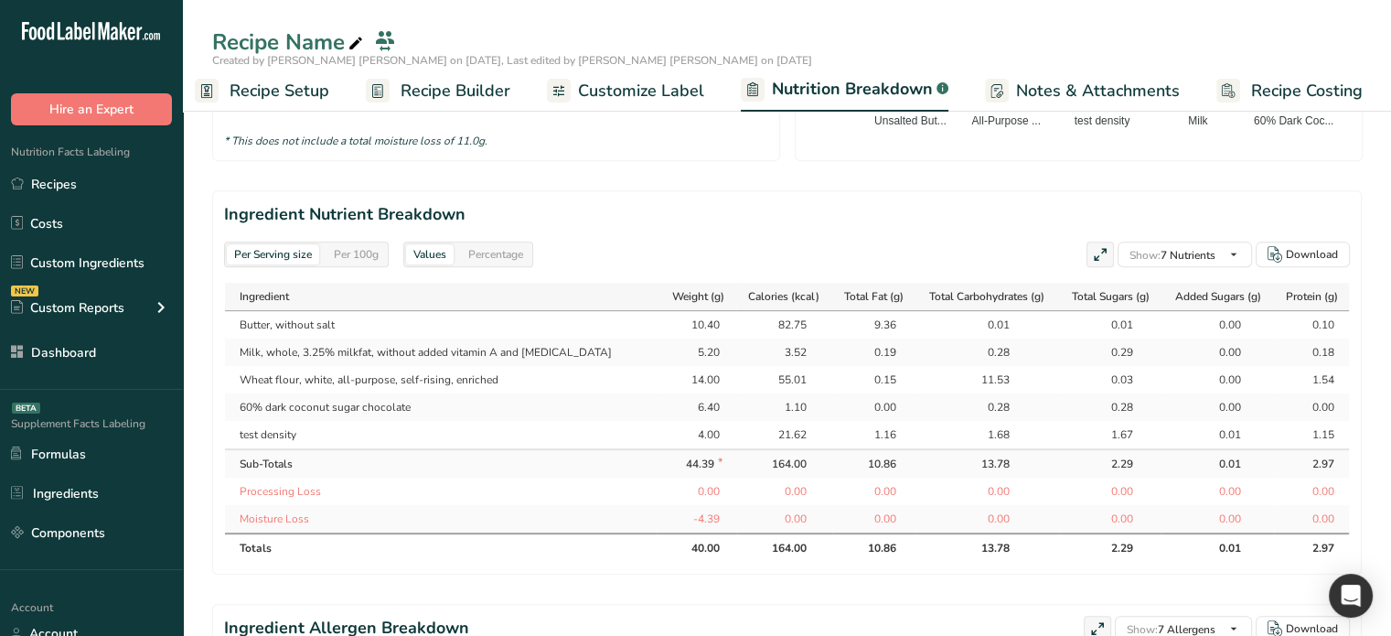
scroll to position [733, 0]
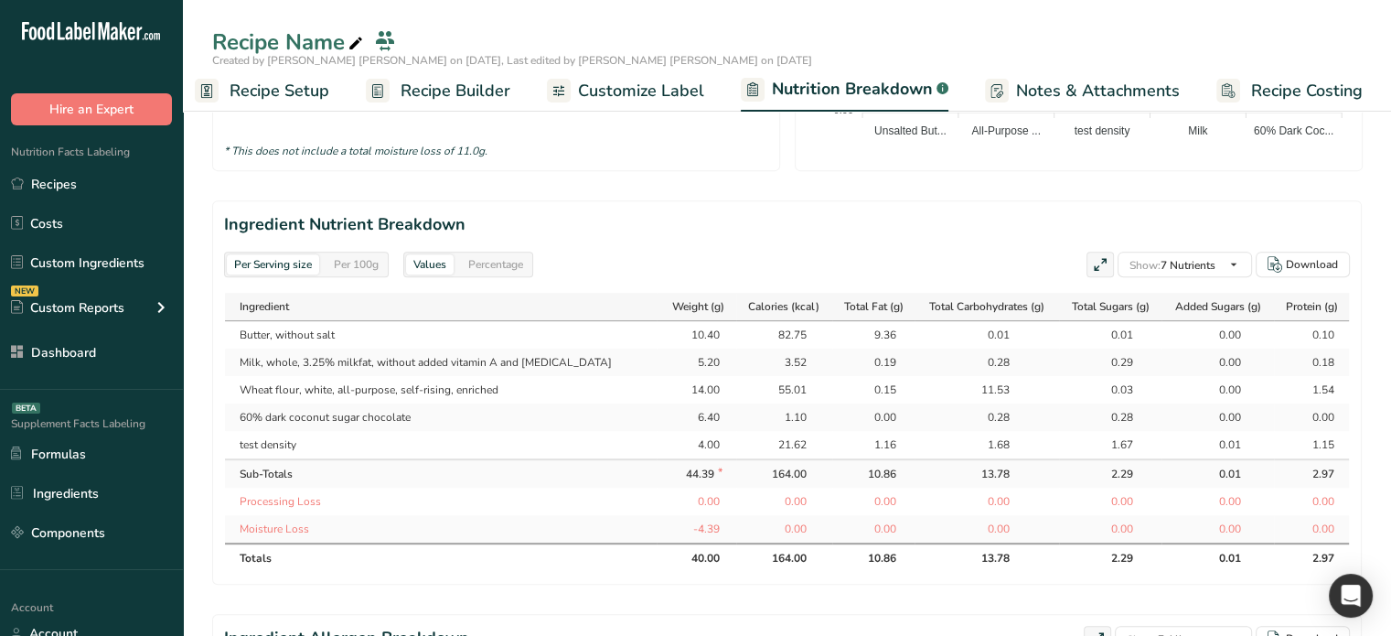
click at [342, 266] on div "Per 100g" at bounding box center [355, 264] width 59 height 20
click at [265, 265] on div "Per Serving size" at bounding box center [273, 264] width 92 height 20
click at [316, 259] on div "Per Serving size" at bounding box center [273, 264] width 92 height 20
click at [356, 251] on div "Per Serving size Per 100g" at bounding box center [306, 264] width 165 height 26
click at [366, 263] on div "Per 100g" at bounding box center [355, 264] width 59 height 20
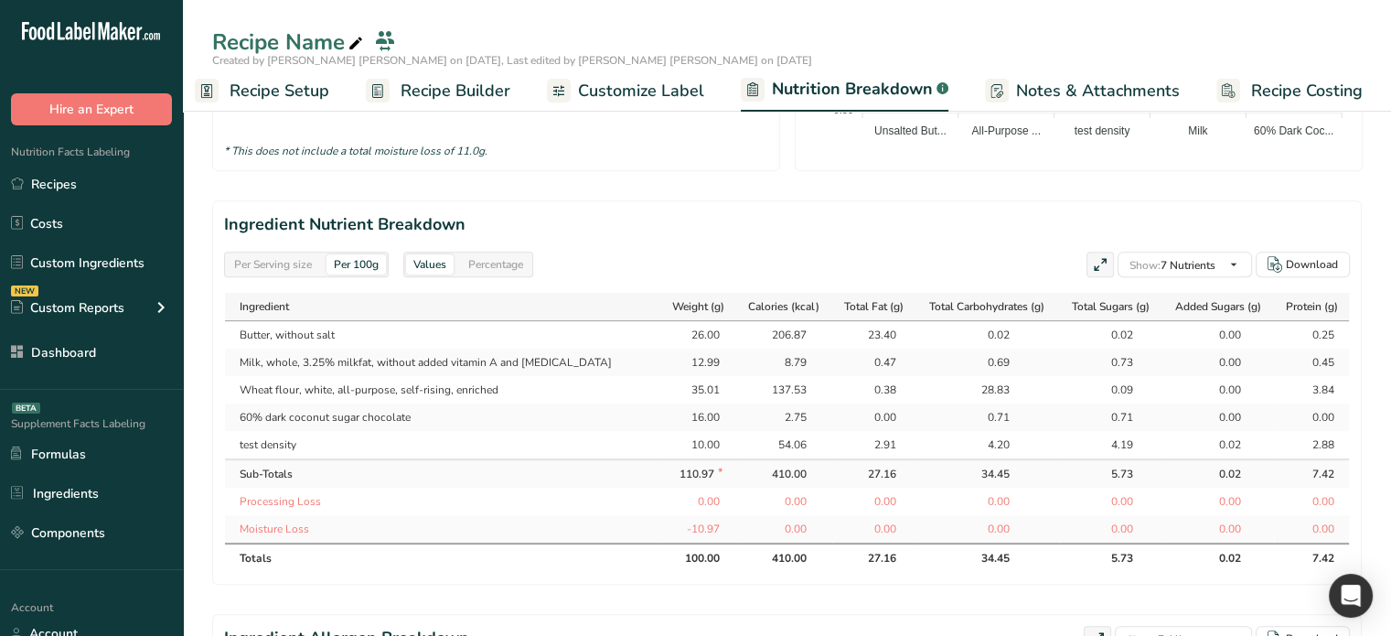
click at [429, 88] on span "Recipe Builder" at bounding box center [456, 91] width 110 height 25
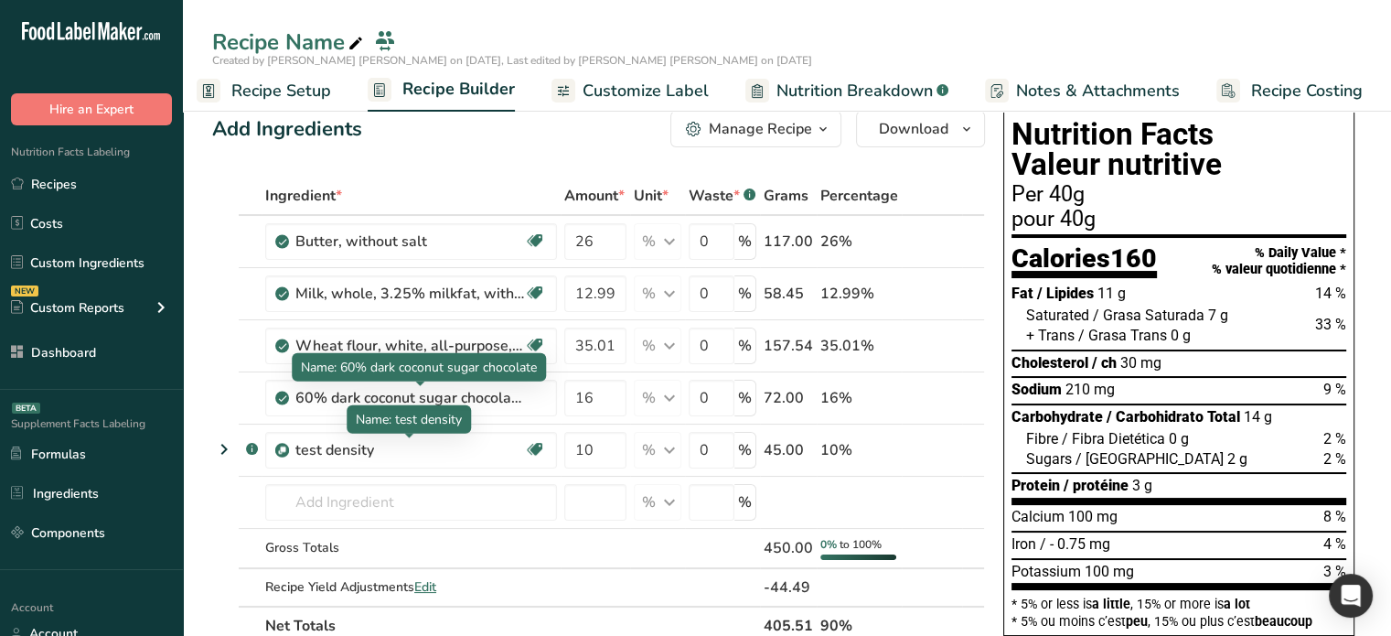
scroll to position [4, 0]
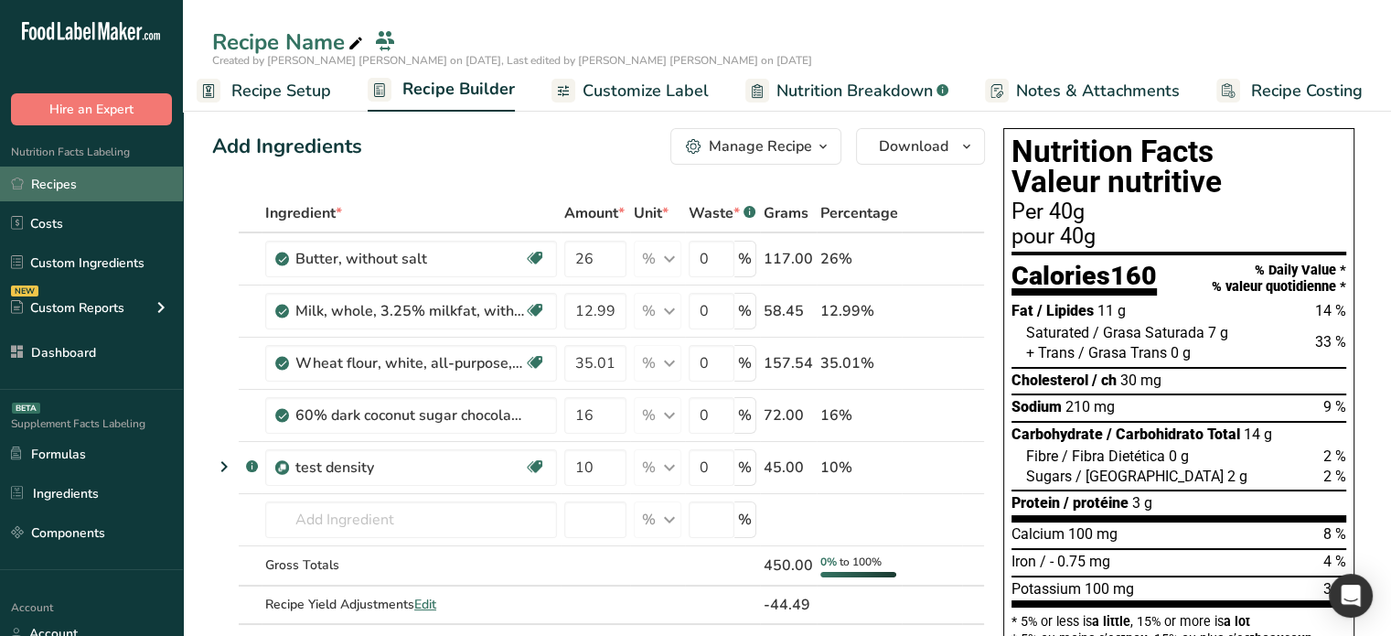
click at [59, 178] on link "Recipes" at bounding box center [91, 183] width 183 height 35
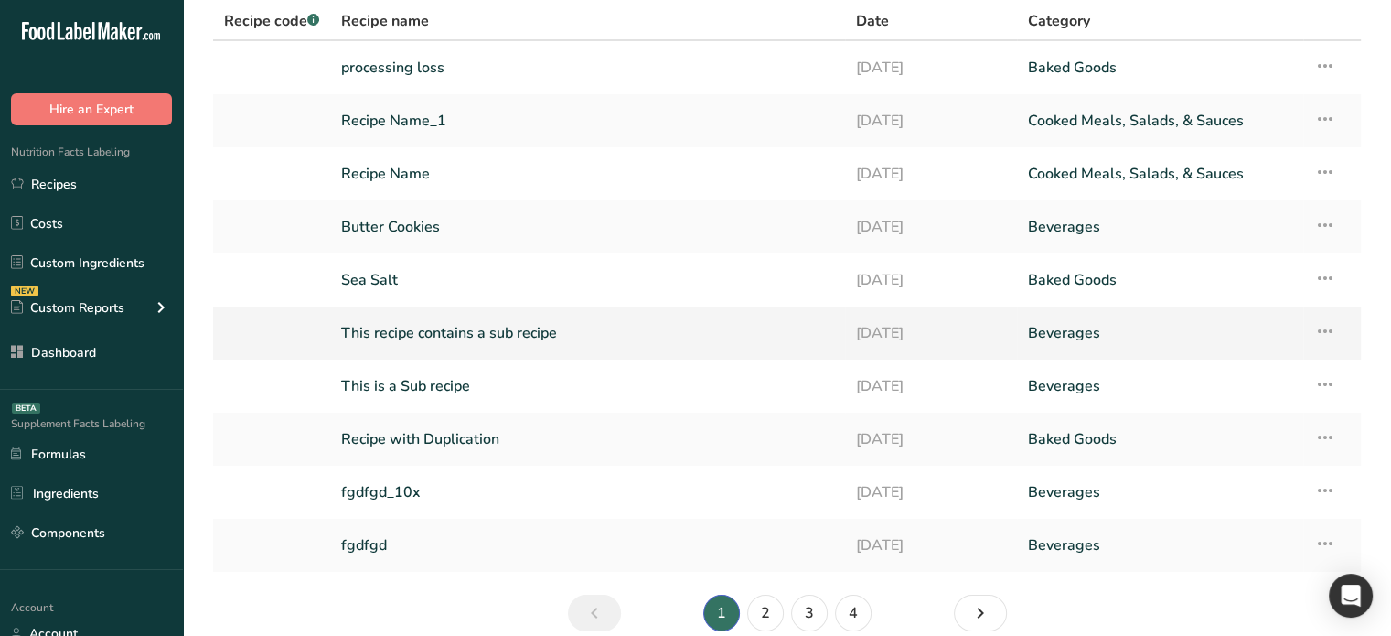
scroll to position [91, 0]
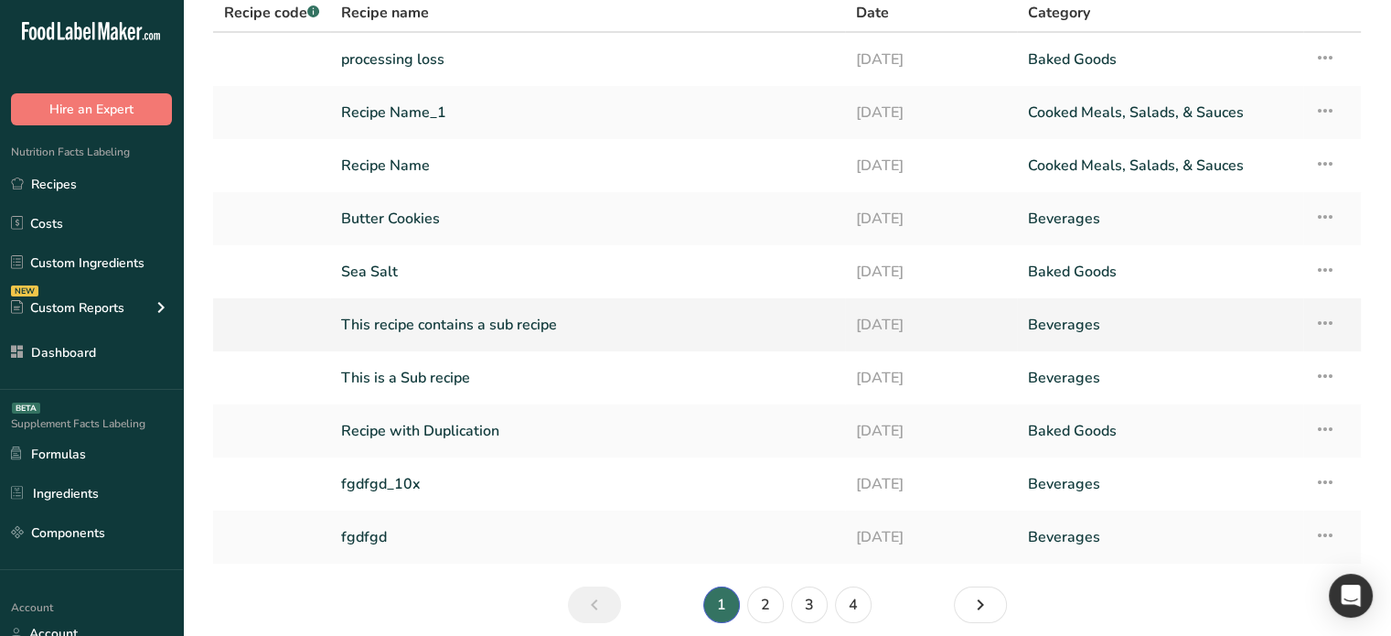
click at [457, 322] on link "This recipe contains a sub recipe" at bounding box center [587, 324] width 493 height 38
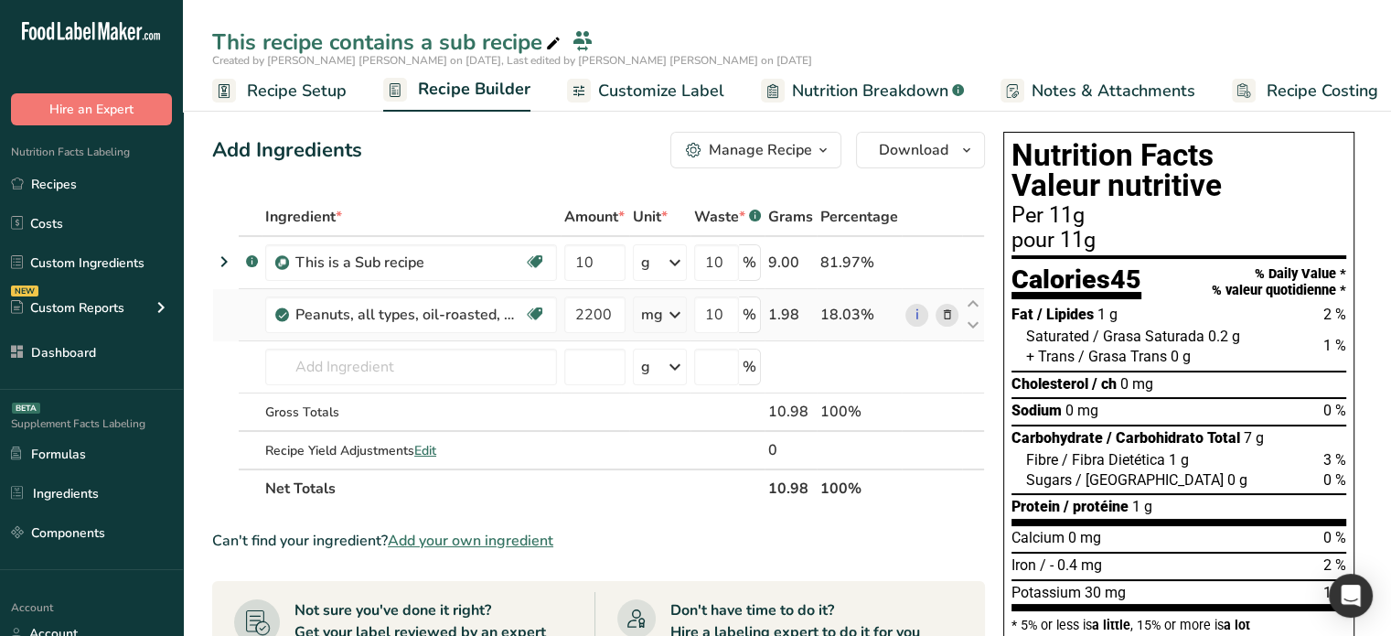
click at [949, 315] on icon at bounding box center [946, 314] width 13 height 19
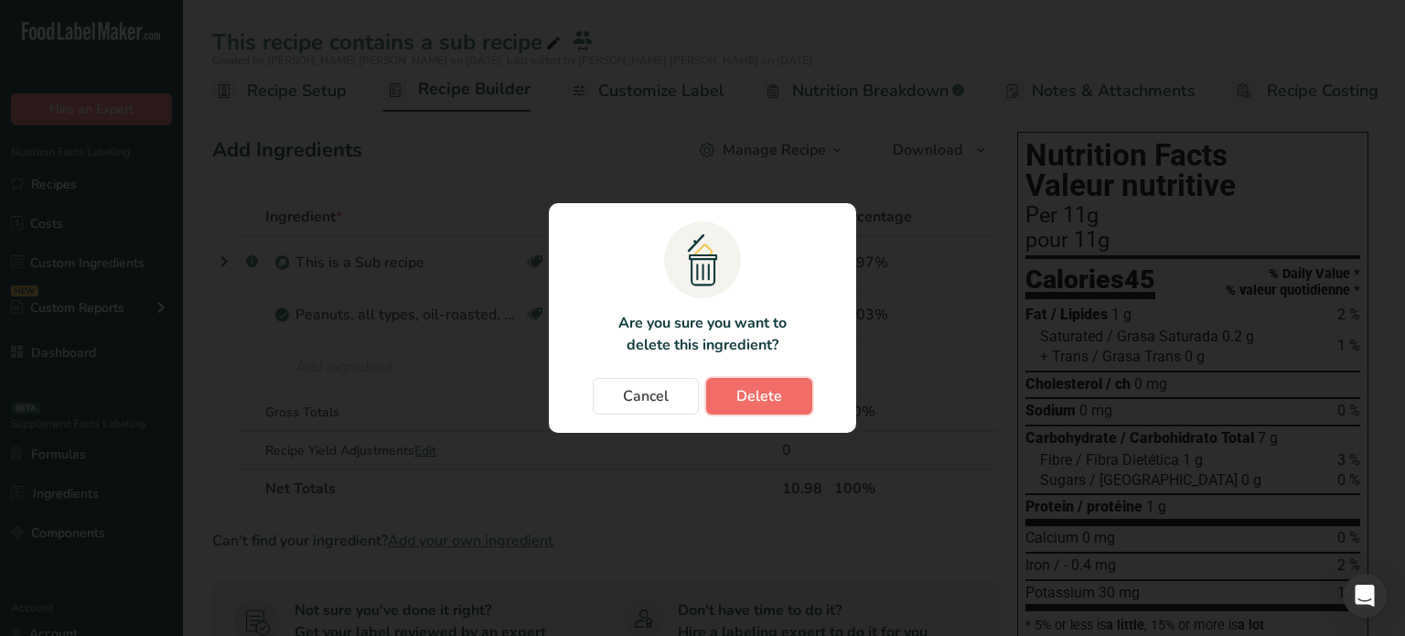
click at [739, 382] on button "Delete" at bounding box center [759, 396] width 106 height 37
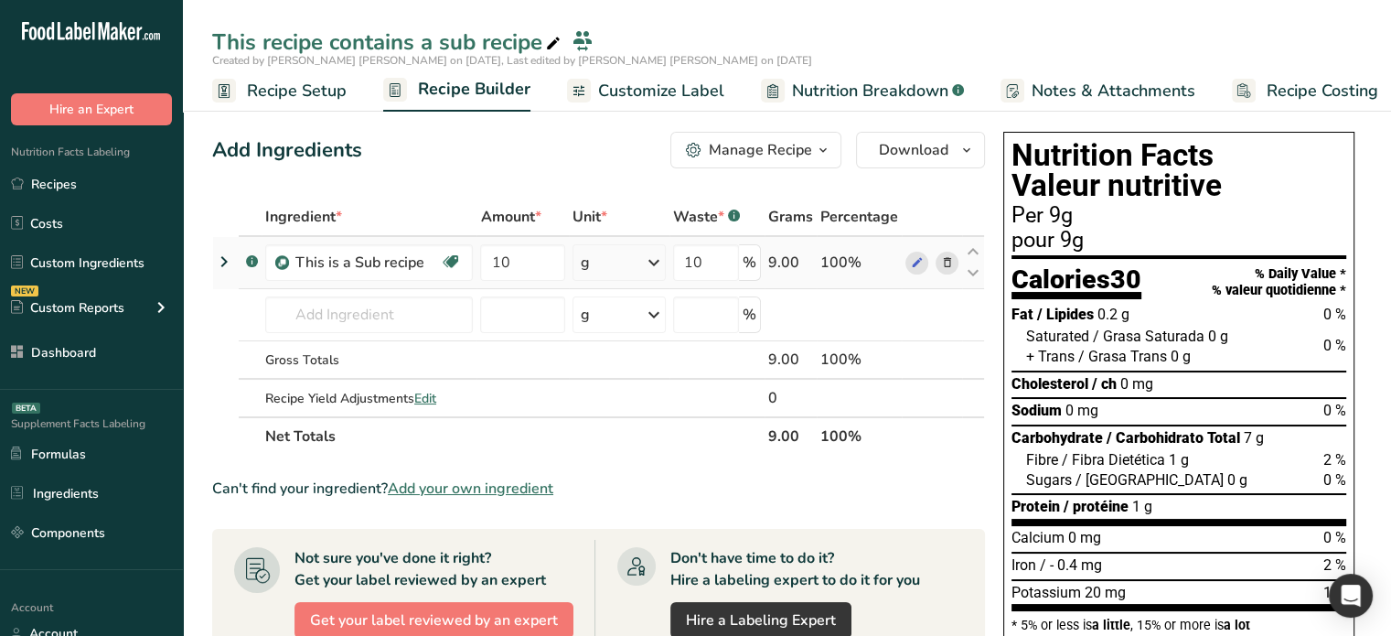
click at [219, 262] on icon at bounding box center [224, 261] width 22 height 33
click at [224, 261] on icon at bounding box center [224, 261] width 22 height 33
click at [225, 259] on icon at bounding box center [224, 261] width 22 height 33
click at [230, 257] on icon at bounding box center [224, 261] width 22 height 33
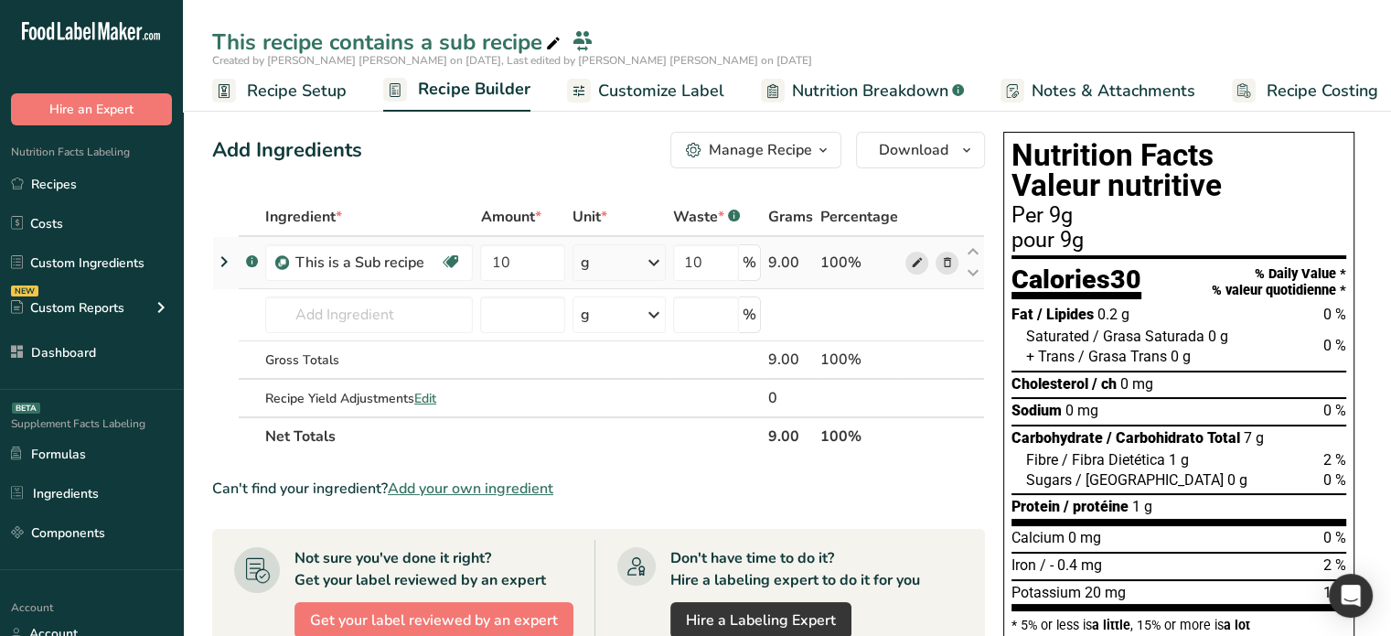
click at [918, 259] on icon at bounding box center [916, 262] width 13 height 19
click at [827, 87] on span "Nutrition Breakdown" at bounding box center [870, 91] width 156 height 25
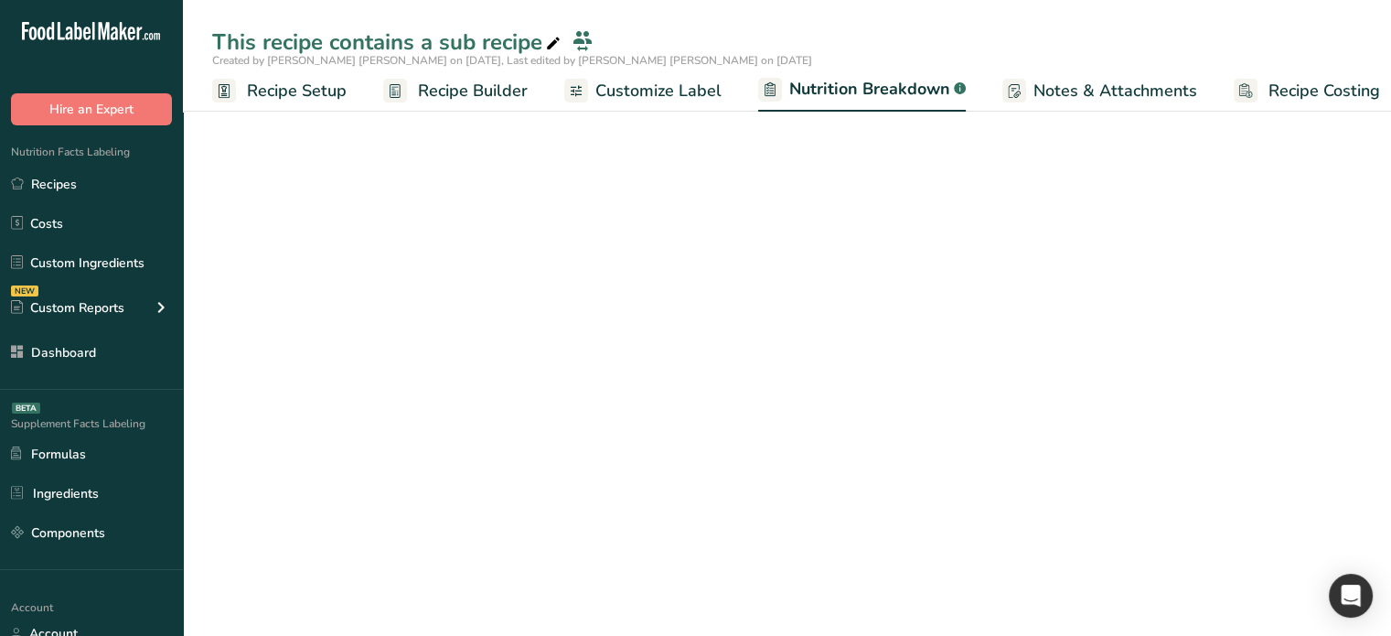
scroll to position [0, 17]
select select "Calories"
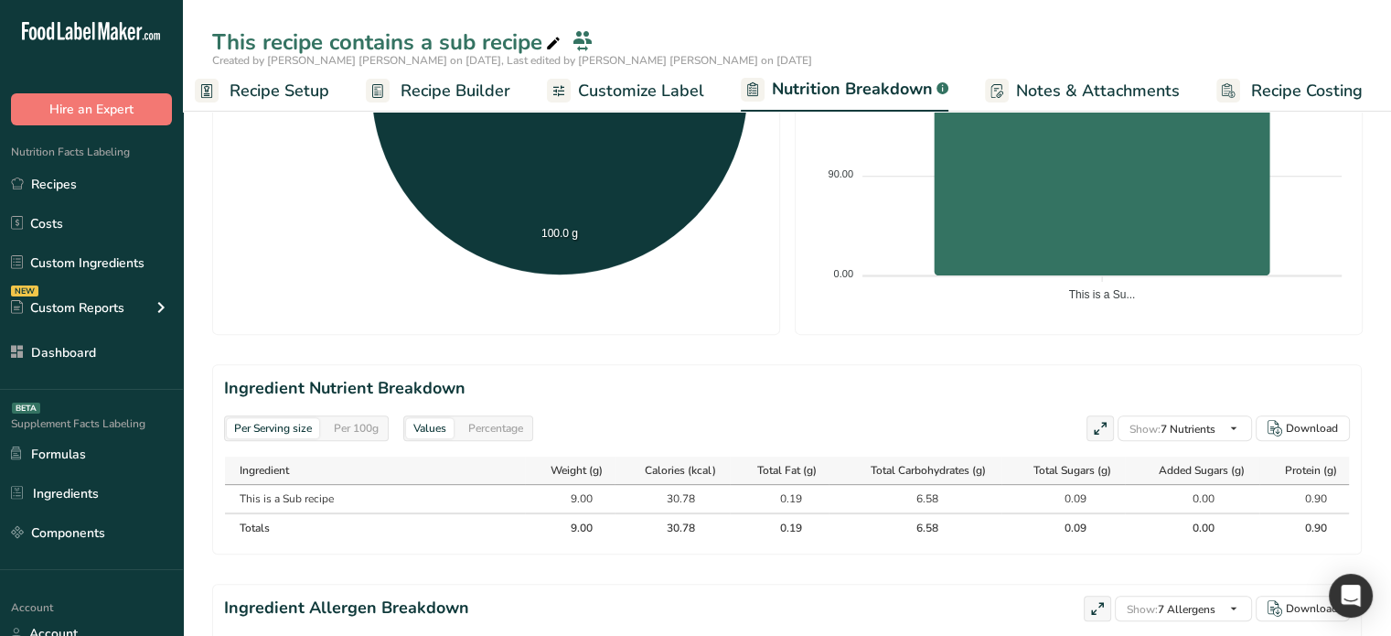
scroll to position [713, 0]
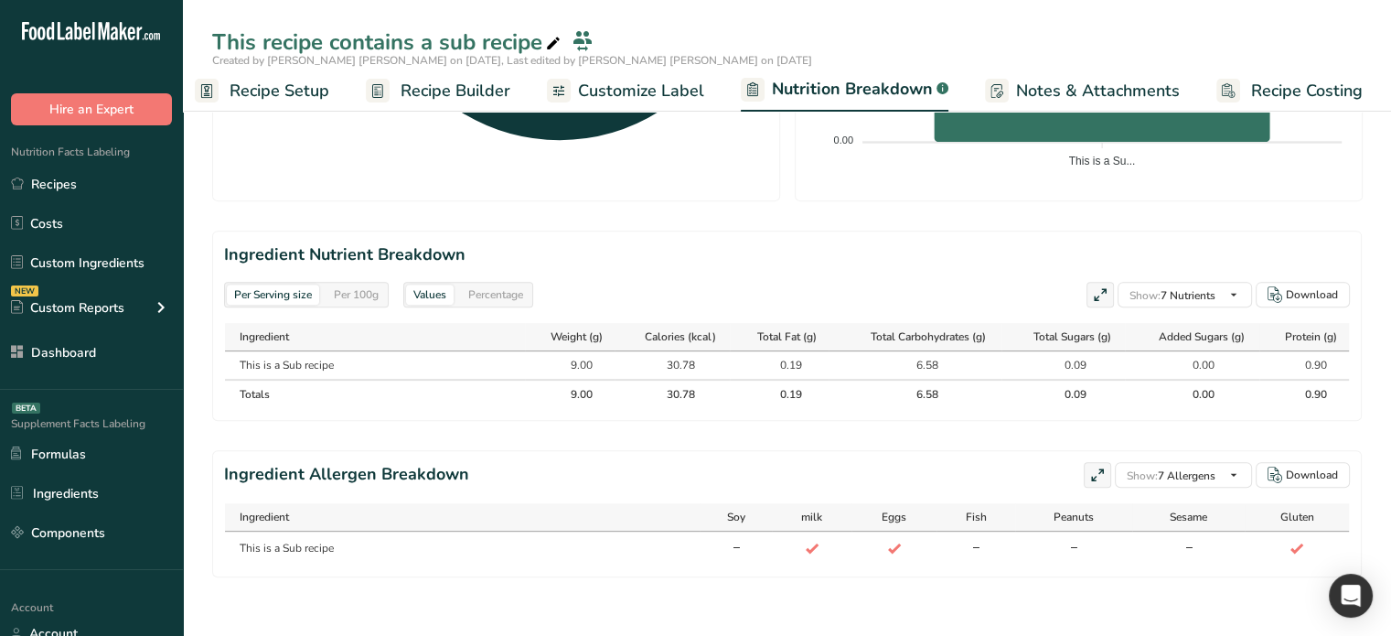
click at [230, 351] on td "This is a Sub recipe" at bounding box center [375, 364] width 300 height 27
click at [362, 284] on div "Per 100g" at bounding box center [355, 294] width 59 height 20
click at [251, 288] on div "Per Serving size" at bounding box center [273, 294] width 92 height 20
click at [362, 284] on div "Per 100g" at bounding box center [355, 294] width 59 height 20
click at [231, 284] on div "Per Serving size" at bounding box center [273, 294] width 92 height 20
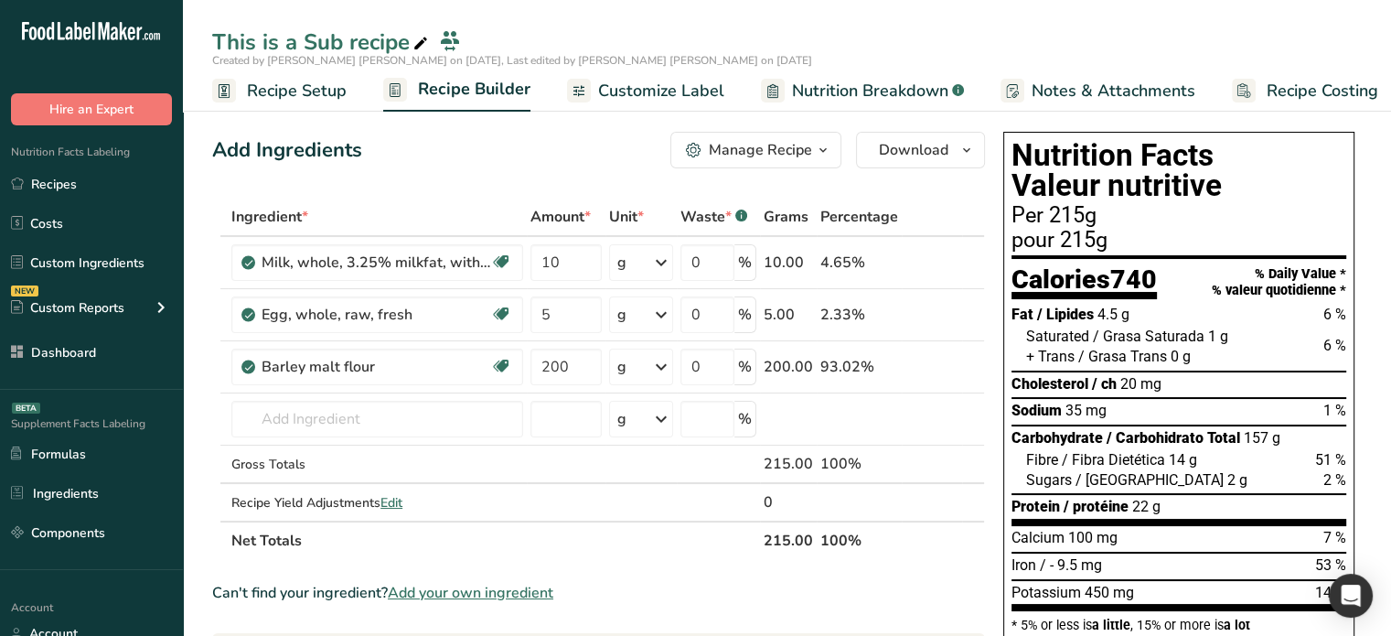
click at [311, 87] on span "Recipe Setup" at bounding box center [297, 91] width 100 height 25
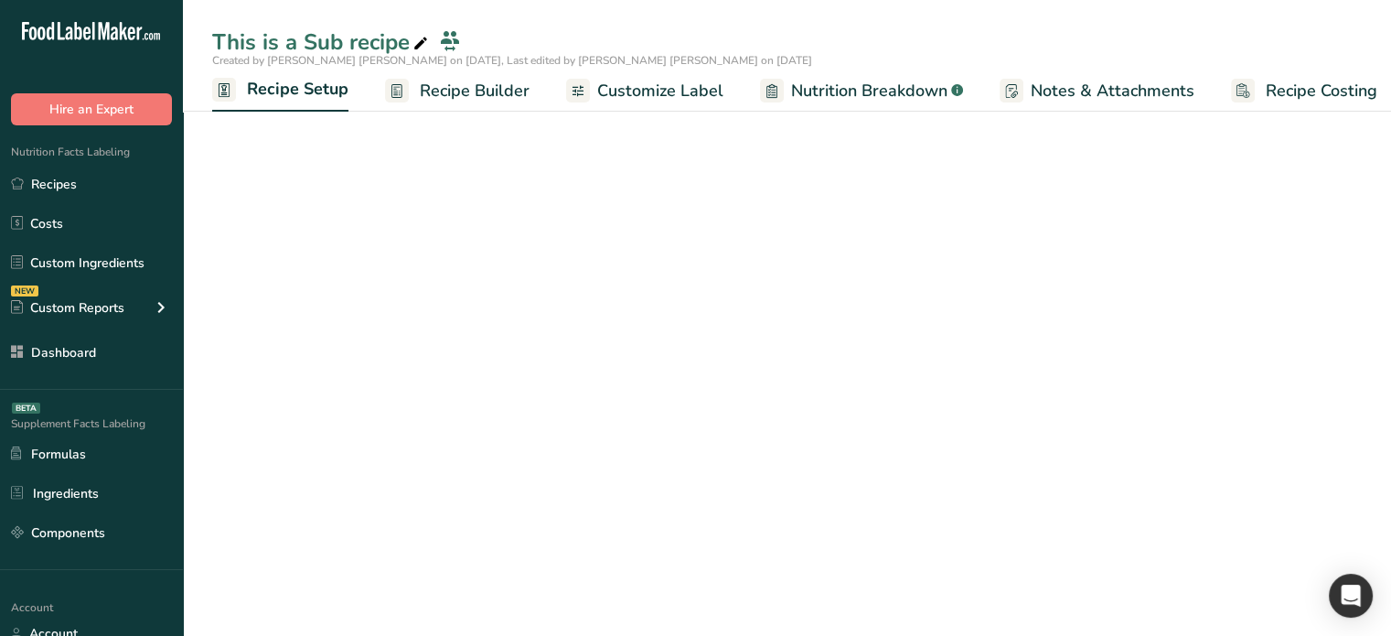
scroll to position [0, 6]
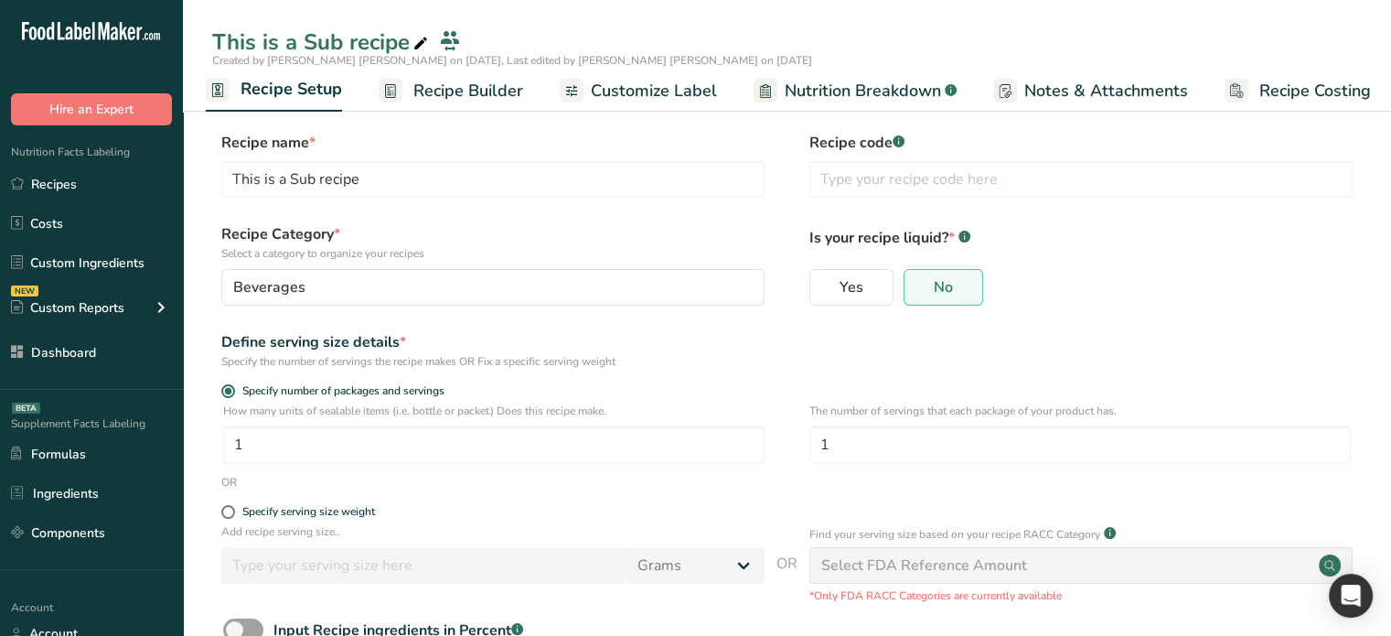
click at [468, 91] on span "Recipe Builder" at bounding box center [468, 91] width 110 height 25
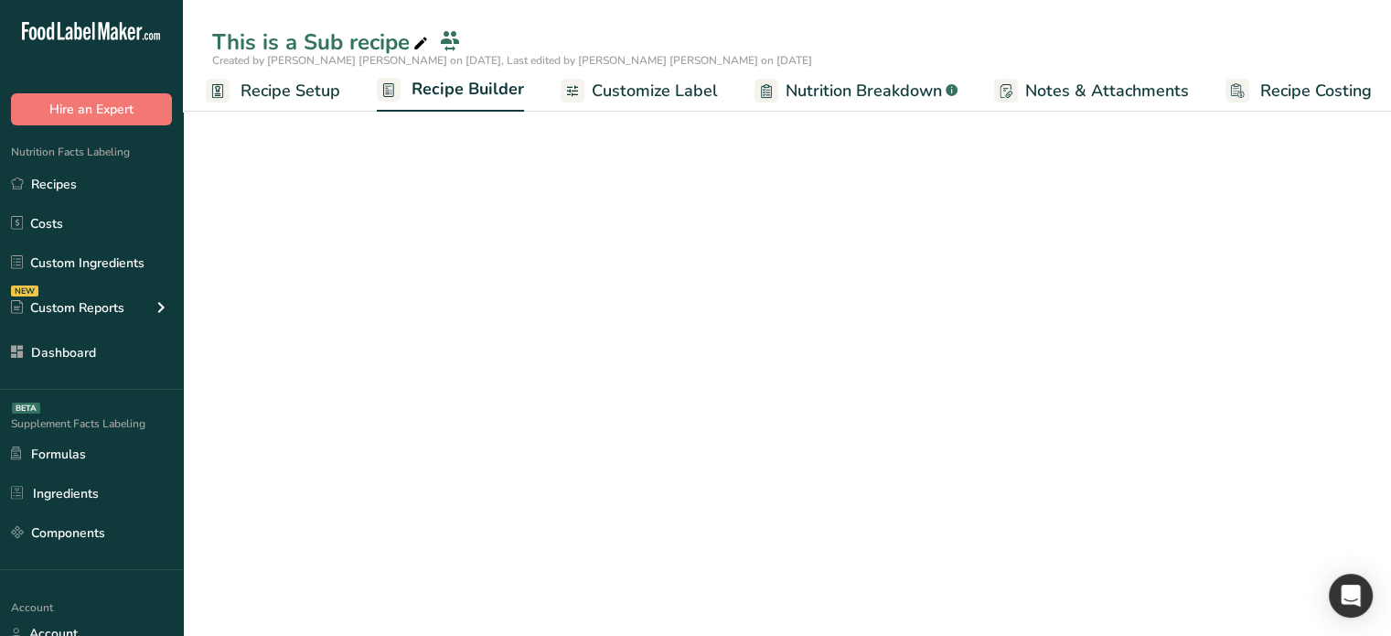
scroll to position [0, 16]
